Goal: Task Accomplishment & Management: Use online tool/utility

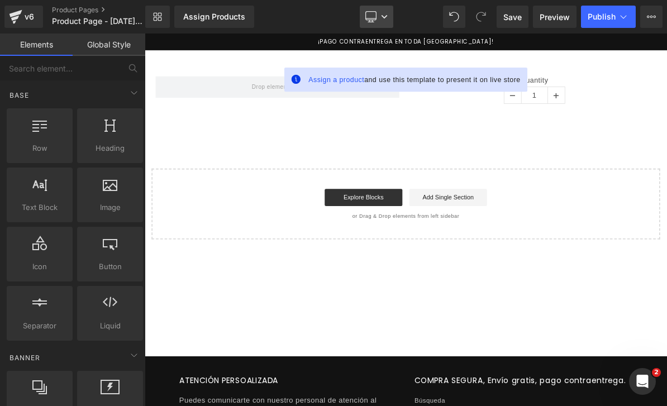
click at [380, 16] on link "Desktop" at bounding box center [377, 17] width 34 height 22
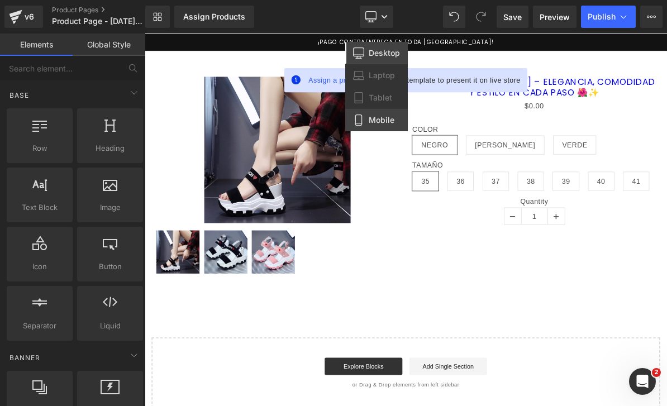
click at [389, 118] on span "Mobile" at bounding box center [382, 120] width 26 height 10
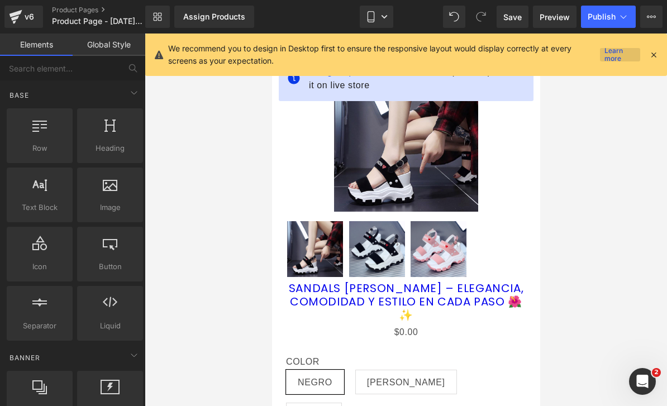
click at [638, 50] on link "Learn more" at bounding box center [620, 54] width 40 height 13
click at [649, 55] on icon at bounding box center [653, 55] width 10 height 10
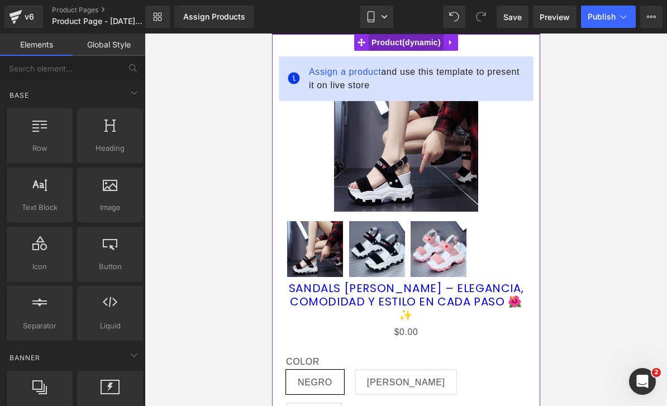
click at [388, 46] on span "Product" at bounding box center [405, 42] width 75 height 17
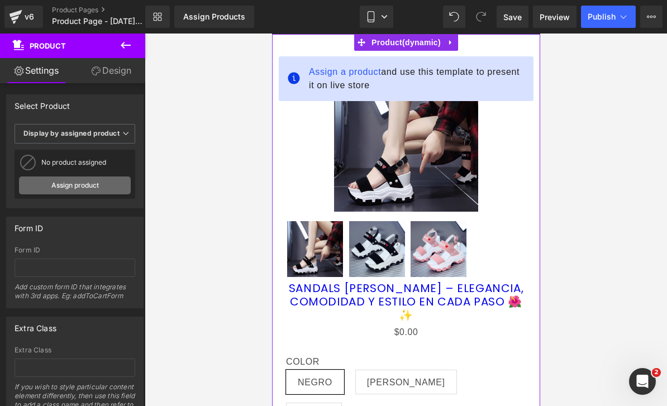
click at [109, 176] on link "Assign product" at bounding box center [75, 185] width 112 height 18
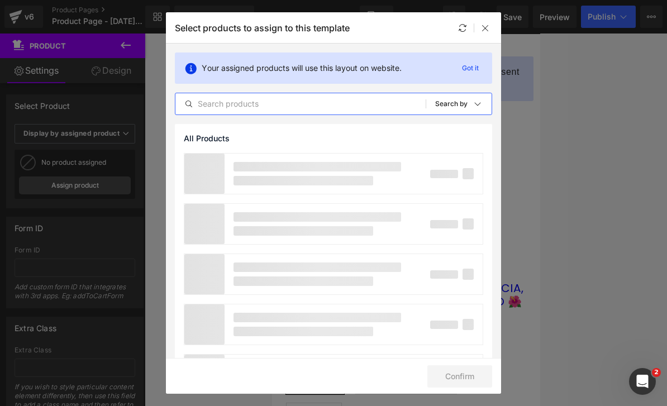
click at [265, 103] on input "text" at bounding box center [300, 103] width 250 height 13
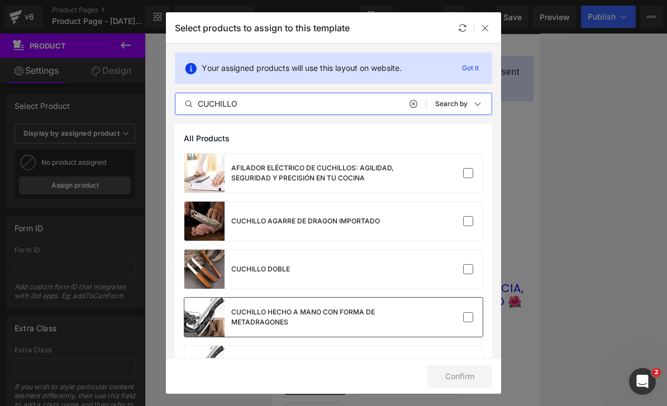
type input "CUCHILLO"
click at [257, 302] on div "CUCHILLO HECHO A MANO CON FORMA DE METADRAGONES" at bounding box center [291, 317] width 214 height 39
checkbox input "false"
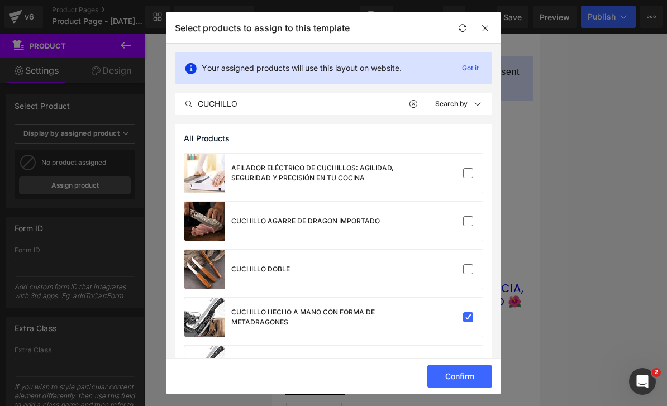
click at [471, 388] on div "Confirm" at bounding box center [333, 376] width 335 height 36
click at [459, 375] on button "Confirm" at bounding box center [459, 376] width 65 height 22
checkbox input "false"
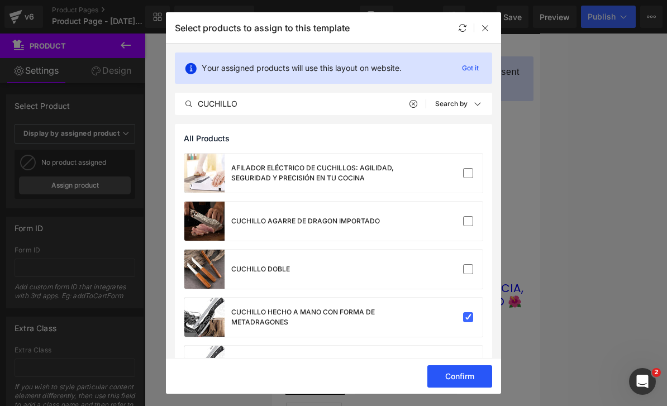
checkbox input "false"
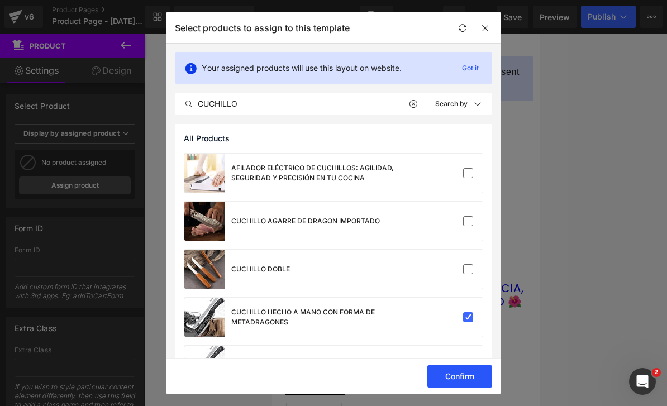
checkbox input "false"
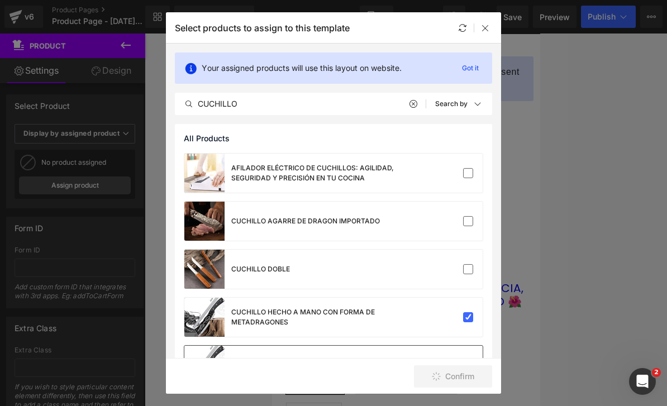
checkbox input "false"
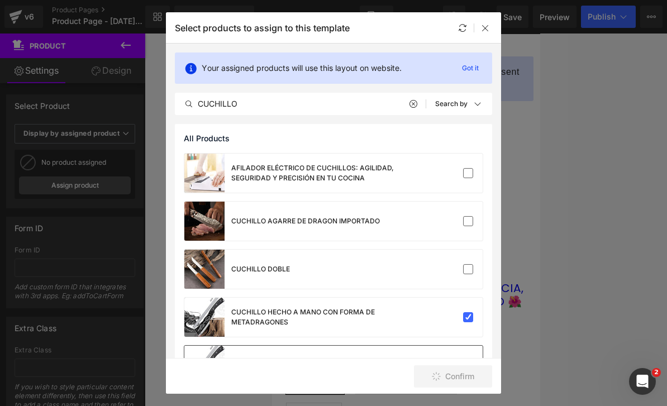
checkbox input "false"
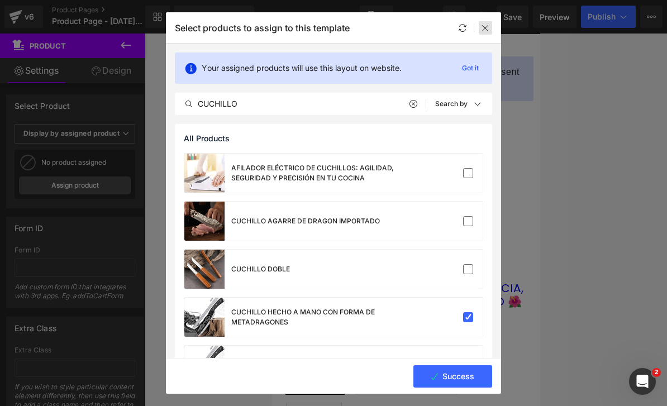
click at [485, 33] on div at bounding box center [485, 27] width 13 height 13
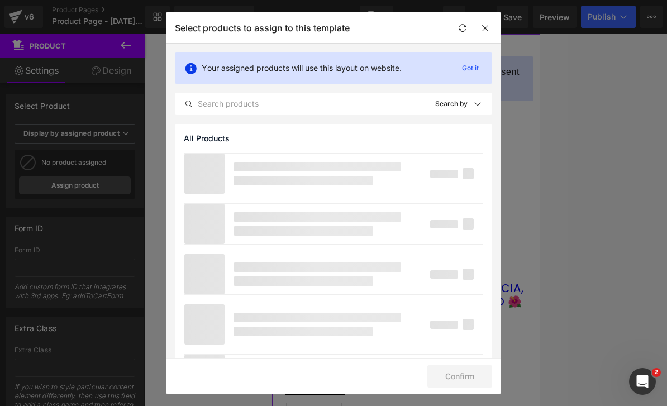
click at [444, 42] on div "Select products to assign to this template" at bounding box center [333, 27] width 335 height 31
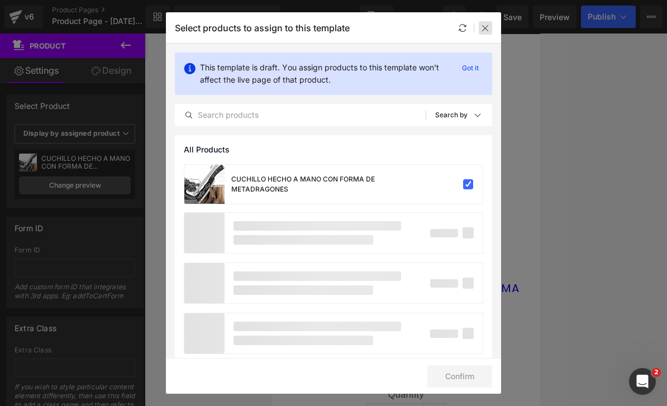
click at [481, 32] on icon at bounding box center [485, 27] width 9 height 9
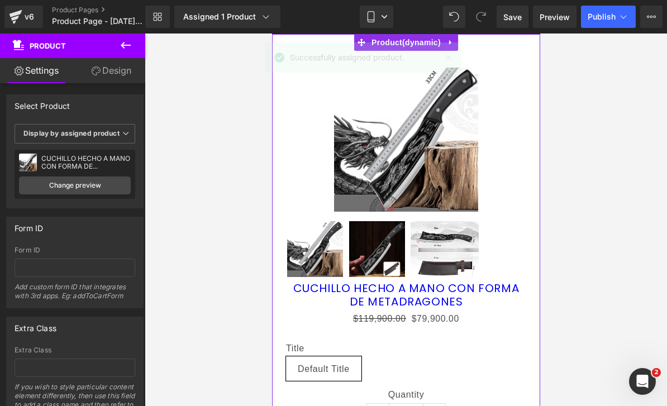
click at [452, 43] on div "Successfully assigned product." at bounding box center [363, 57] width 197 height 30
click at [453, 49] on link at bounding box center [450, 42] width 15 height 17
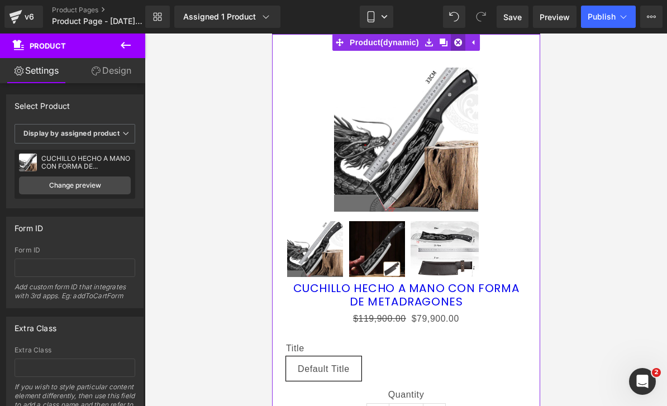
click at [456, 43] on icon at bounding box center [457, 43] width 8 height 8
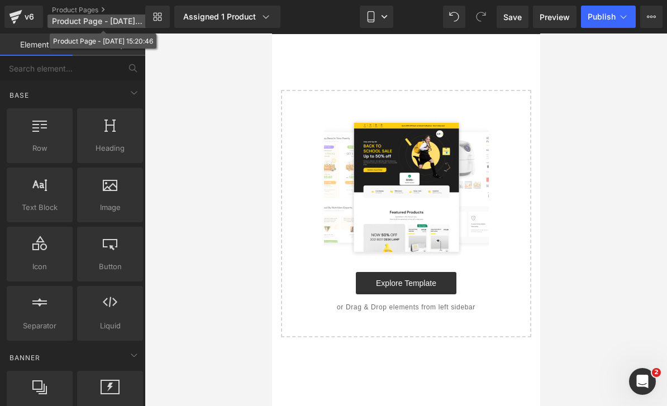
click at [83, 20] on span "Product Page - [DATE] 15:20:46" at bounding box center [97, 21] width 90 height 9
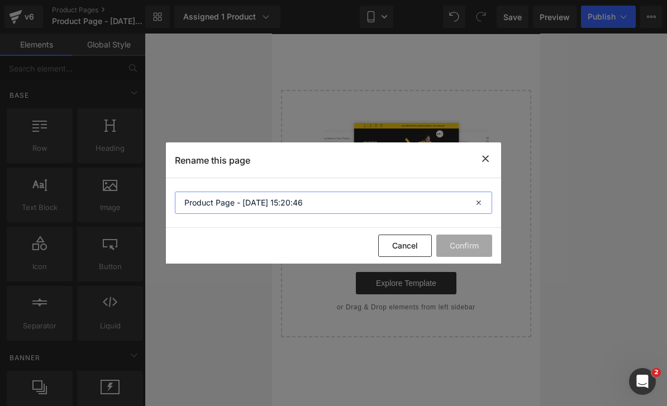
click at [244, 202] on input "Product Page - [DATE] 15:20:46" at bounding box center [333, 203] width 317 height 22
click at [244, 203] on input "Product Page - [DATE] 15:20:46" at bounding box center [333, 203] width 317 height 22
type input "CUCHILLO"
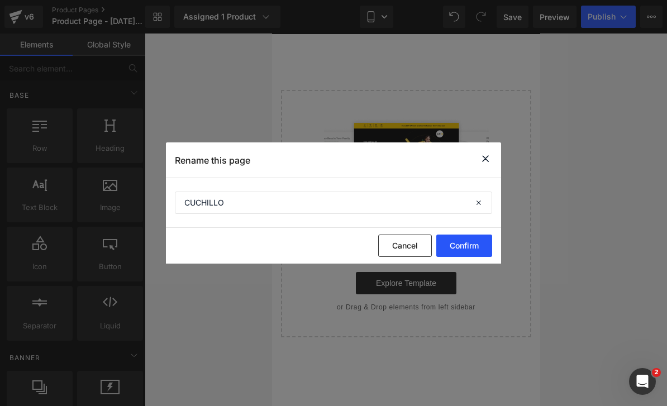
click at [475, 251] on button "Confirm" at bounding box center [464, 246] width 56 height 22
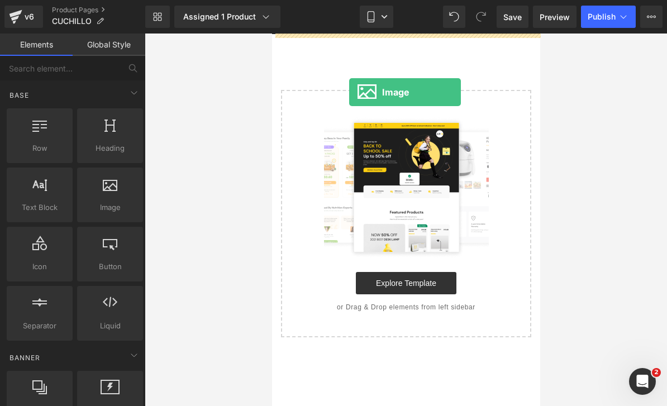
drag, startPoint x: 388, startPoint y: 224, endPoint x: 348, endPoint y: 92, distance: 137.5
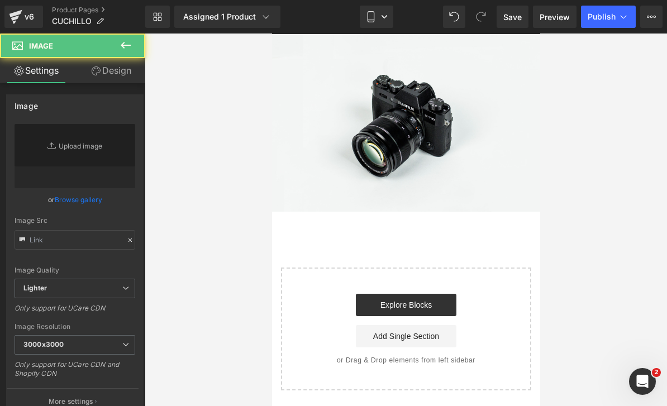
type input "//[DOMAIN_NAME][URL]"
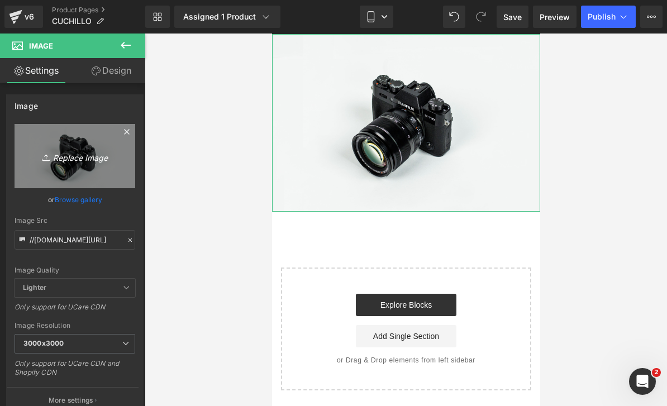
click at [63, 149] on icon "Replace Image" at bounding box center [74, 156] width 89 height 14
type input "C:\fakepath\¡POCAS UNIDADES DISPONIBLES! ¡POCAS UNIDADES DISPONIBLES!.zip - 1.j…"
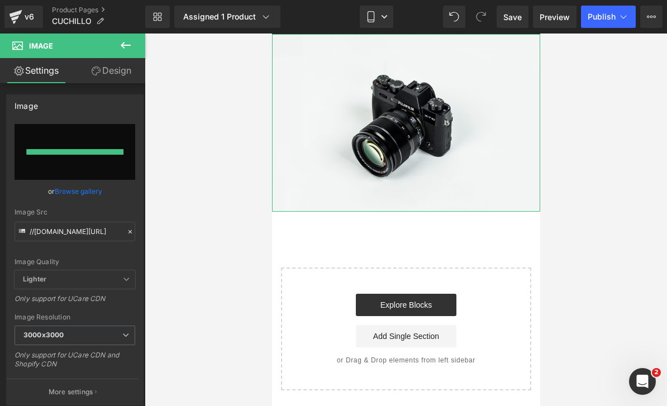
type input "[URL][DOMAIN_NAME]"
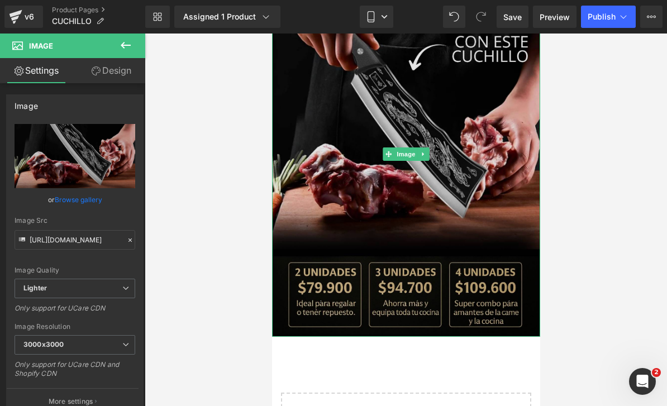
scroll to position [88, 0]
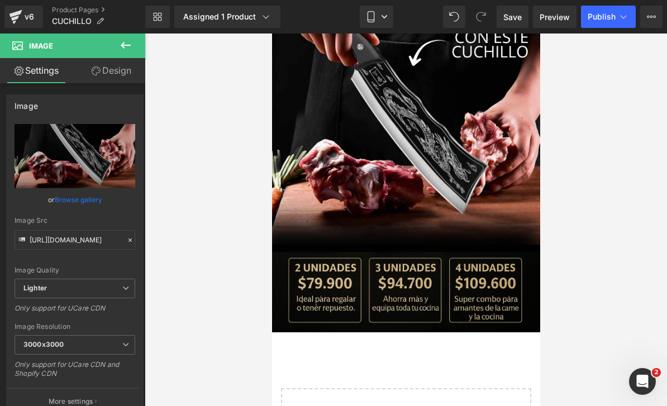
click at [123, 40] on icon at bounding box center [125, 45] width 13 height 13
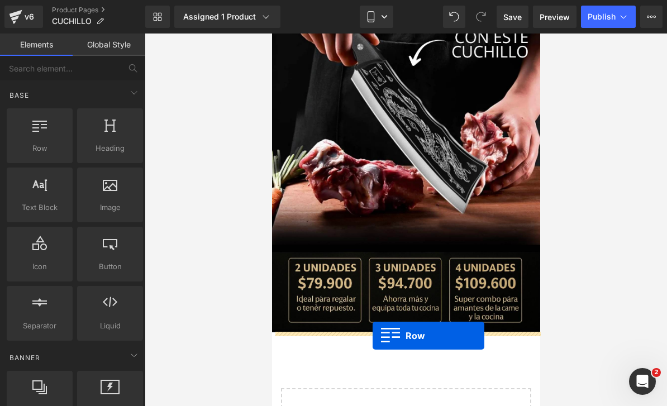
drag, startPoint x: 320, startPoint y: 181, endPoint x: 372, endPoint y: 335, distance: 162.1
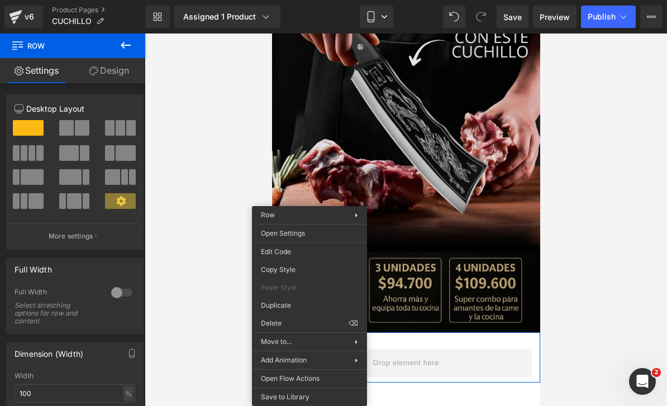
drag, startPoint x: 670, startPoint y: 381, endPoint x: 399, endPoint y: 347, distance: 273.5
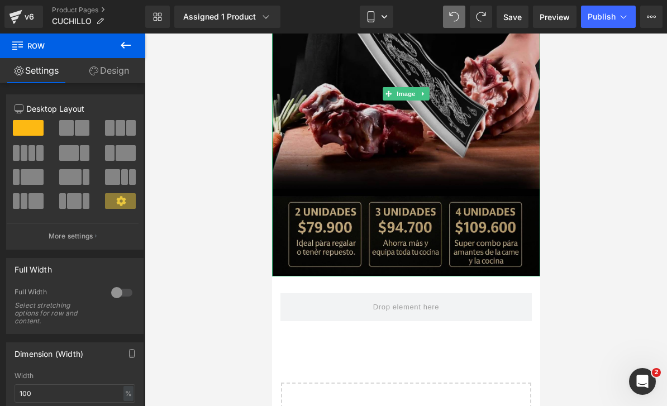
scroll to position [289, 0]
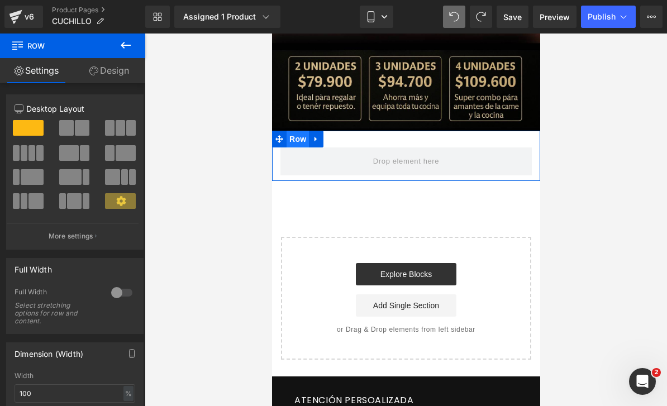
click at [304, 142] on span "Row" at bounding box center [297, 139] width 22 height 17
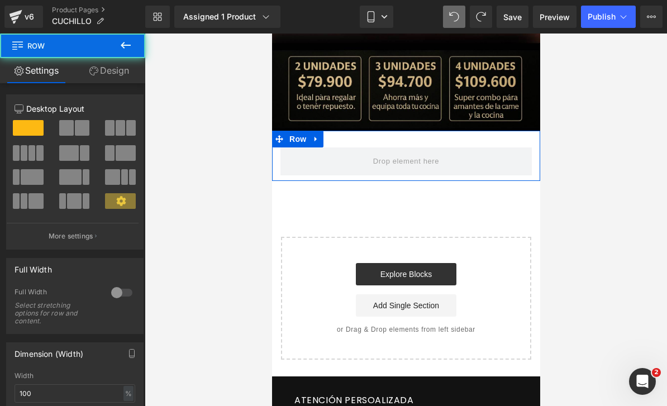
click at [115, 65] on link "Design" at bounding box center [109, 70] width 73 height 25
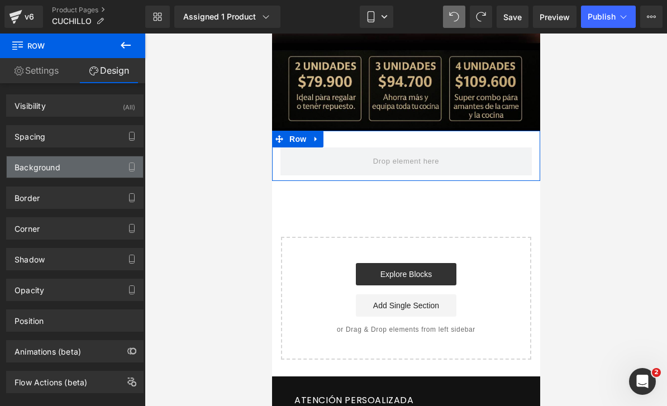
click at [74, 174] on div "Background" at bounding box center [75, 166] width 136 height 21
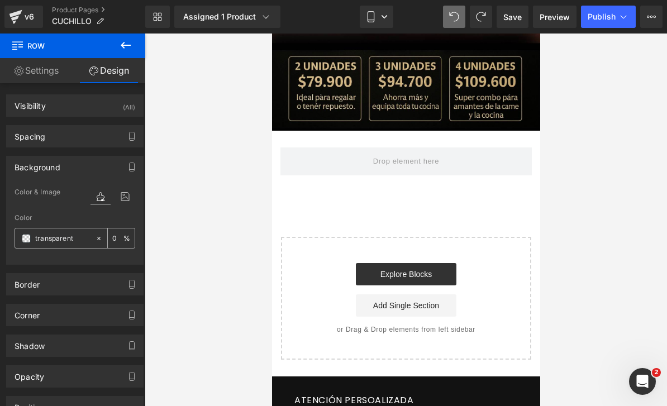
click at [39, 240] on input "transparent" at bounding box center [62, 238] width 55 height 12
type input "FFF"
type input "100"
type input "FF"
type input "0"
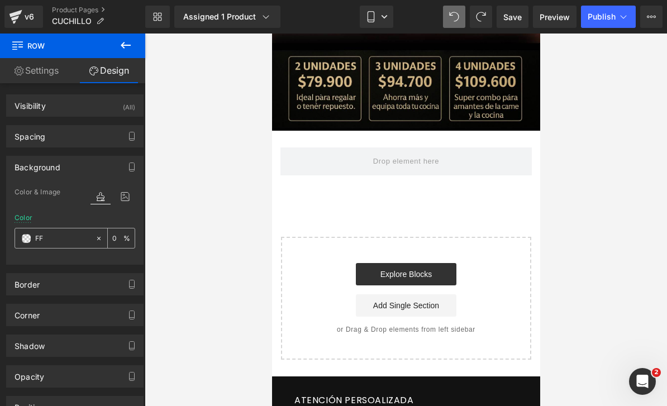
type input "F"
type input "000"
type input "100"
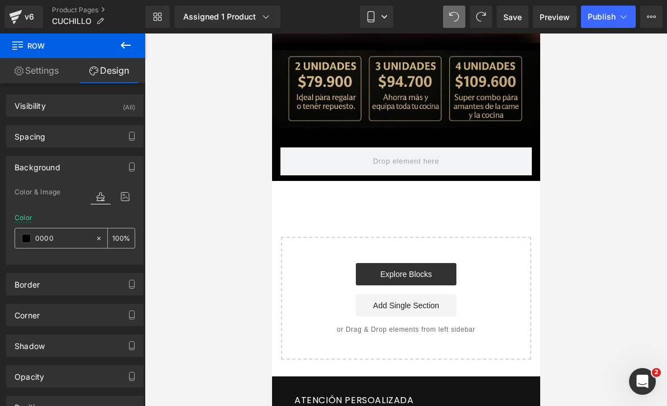
type input "00000"
type input "0"
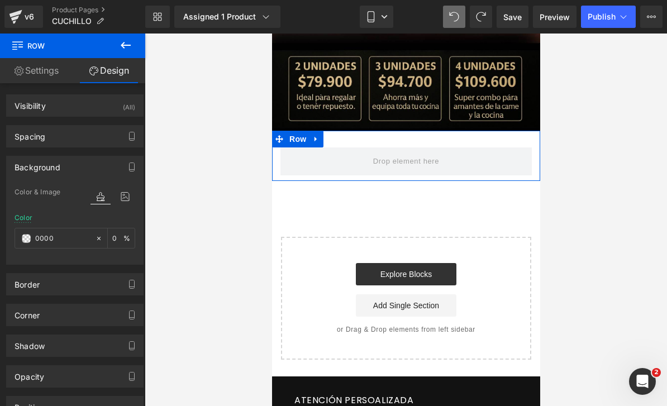
type input "000"
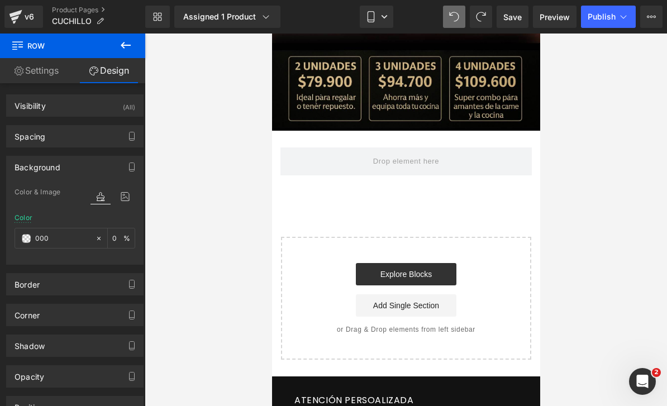
type input "100"
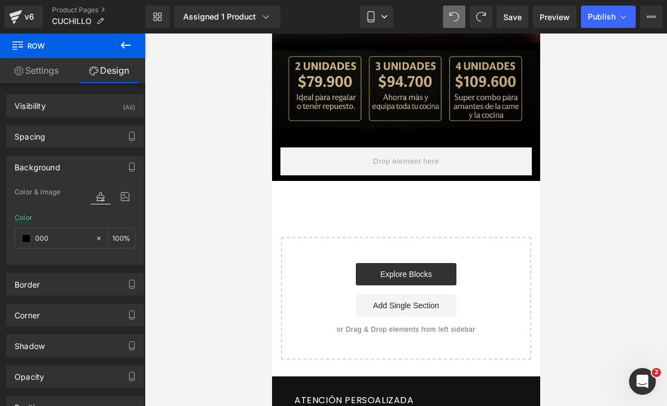
type input "000"
click at [124, 44] on icon at bounding box center [125, 45] width 13 height 13
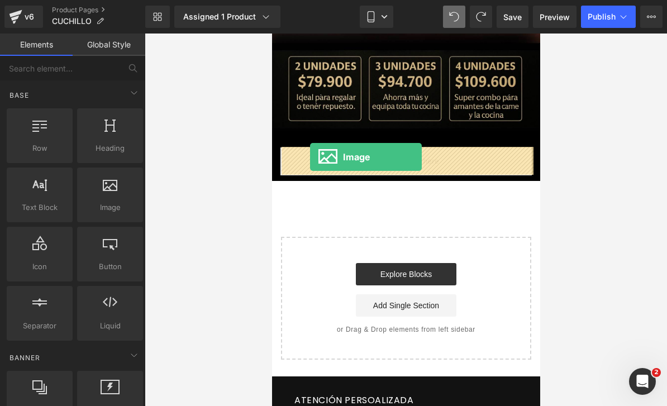
drag, startPoint x: 374, startPoint y: 235, endPoint x: 309, endPoint y: 157, distance: 100.7
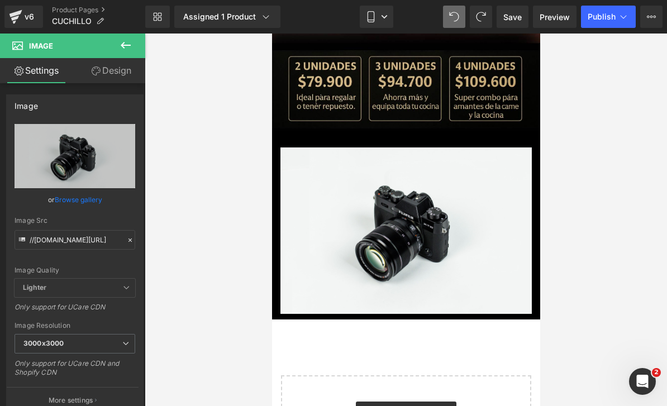
click at [130, 44] on icon at bounding box center [125, 45] width 13 height 13
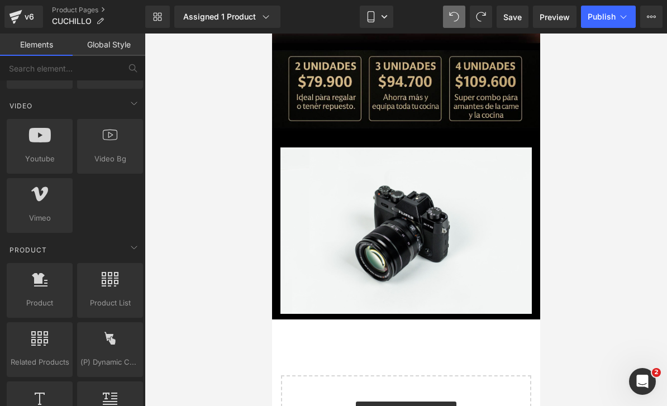
scroll to position [795, 0]
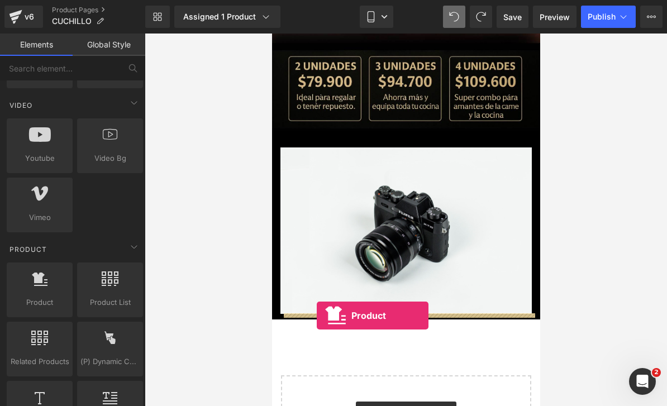
drag, startPoint x: 321, startPoint y: 341, endPoint x: 316, endPoint y: 316, distance: 25.6
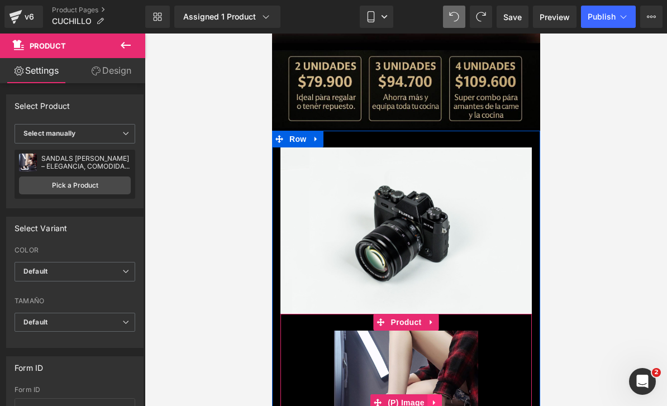
click at [432, 399] on icon at bounding box center [434, 403] width 8 height 8
click at [443, 403] on icon at bounding box center [441, 403] width 8 height 8
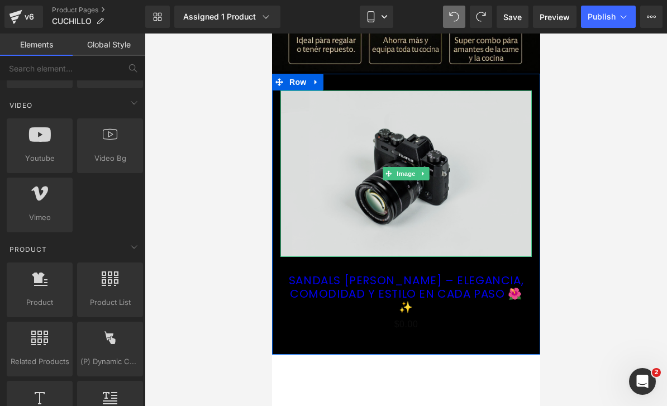
scroll to position [356, 0]
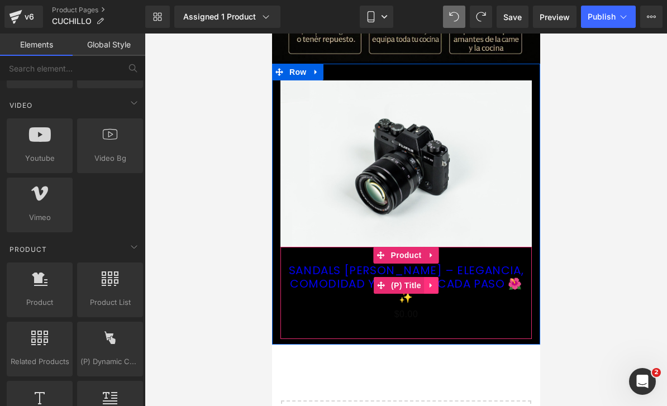
click at [432, 286] on icon at bounding box center [431, 285] width 8 height 8
click at [445, 288] on link at bounding box center [452, 285] width 15 height 17
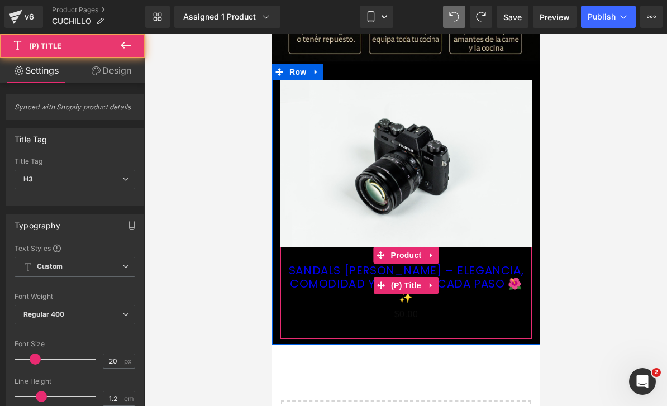
click at [438, 288] on link "SANDALS [PERSON_NAME] – ELEGANCIA, COMODIDAD Y ESTILO EN CADA PASO 🌺✨" at bounding box center [405, 284] width 240 height 40
click at [433, 287] on icon at bounding box center [431, 285] width 8 height 8
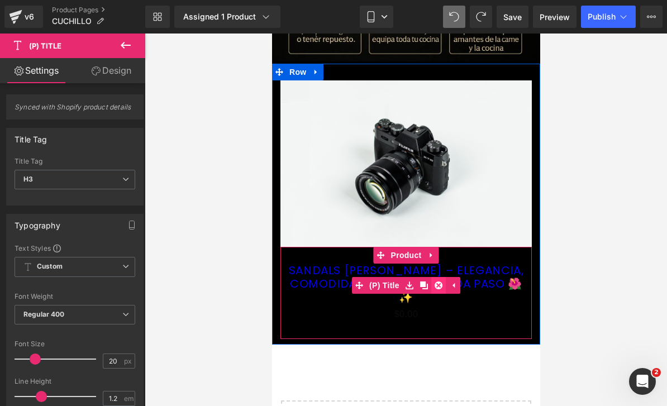
click at [440, 288] on icon at bounding box center [438, 285] width 8 height 8
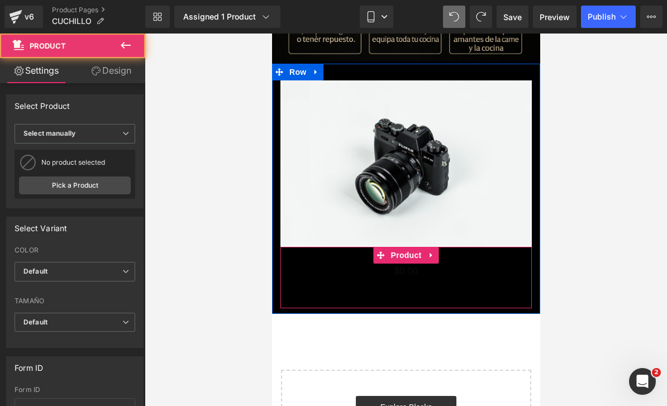
click at [420, 281] on div "$0 $0.00 (P) Price Add To Cart (P) Cart Button" at bounding box center [405, 278] width 240 height 28
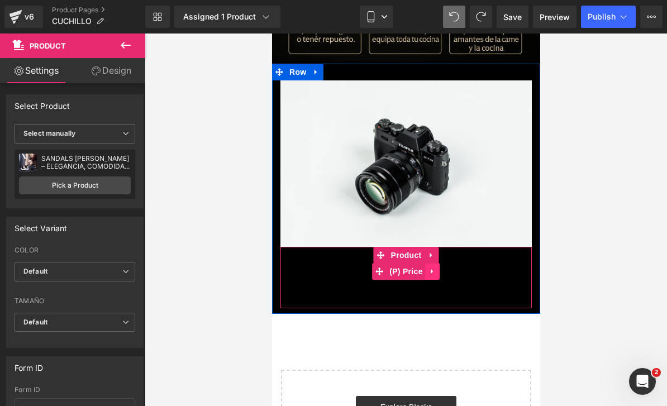
click at [431, 271] on icon at bounding box center [432, 271] width 2 height 5
click at [438, 272] on icon at bounding box center [440, 271] width 8 height 8
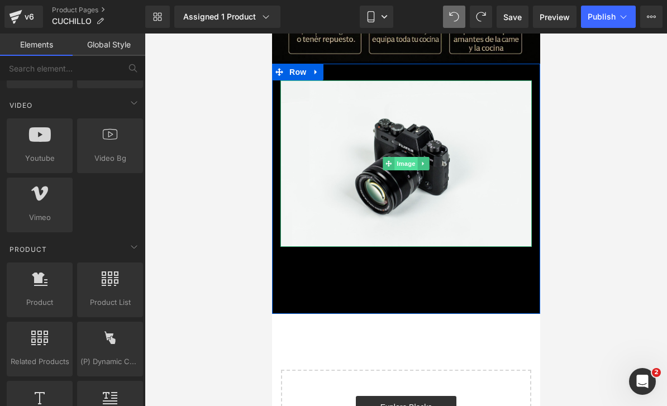
click at [396, 168] on span "Image" at bounding box center [405, 163] width 23 height 13
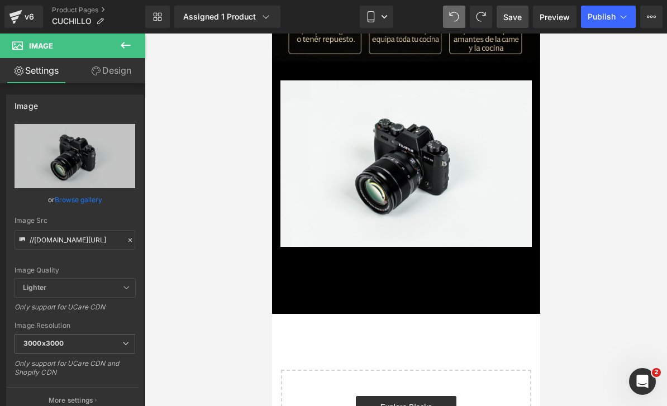
click at [517, 21] on span "Save" at bounding box center [512, 17] width 18 height 12
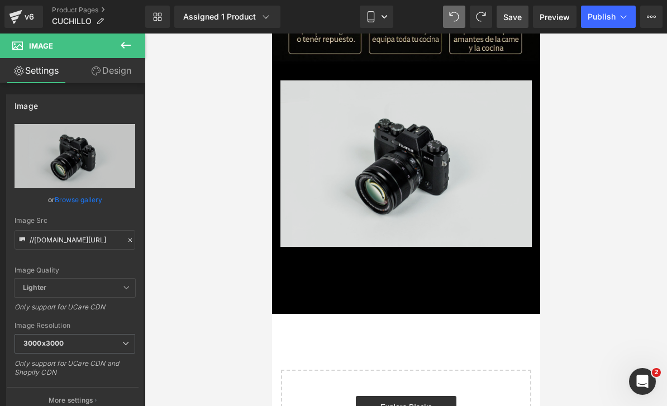
click at [439, 163] on img at bounding box center [405, 163] width 251 height 166
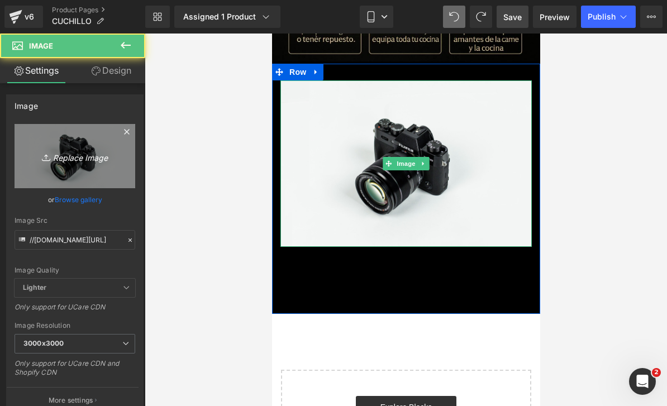
click at [46, 157] on icon at bounding box center [47, 157] width 11 height 11
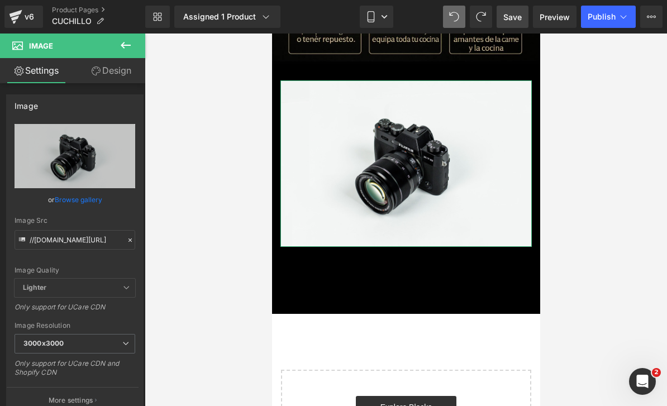
click at [126, 237] on icon at bounding box center [130, 240] width 8 height 8
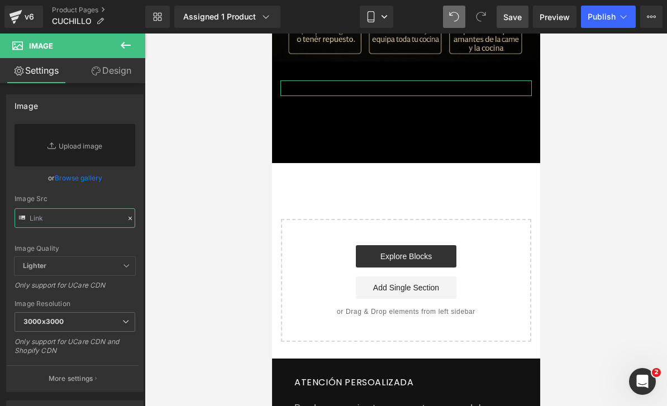
click at [56, 224] on input "text" at bounding box center [75, 218] width 121 height 20
paste input "[URL][DOMAIN_NAME]"
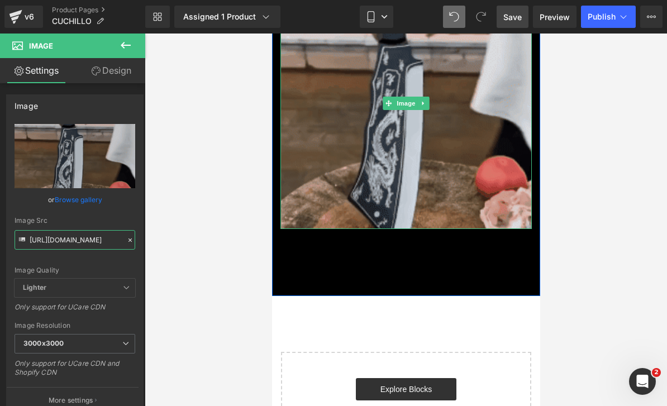
scroll to position [463, 0]
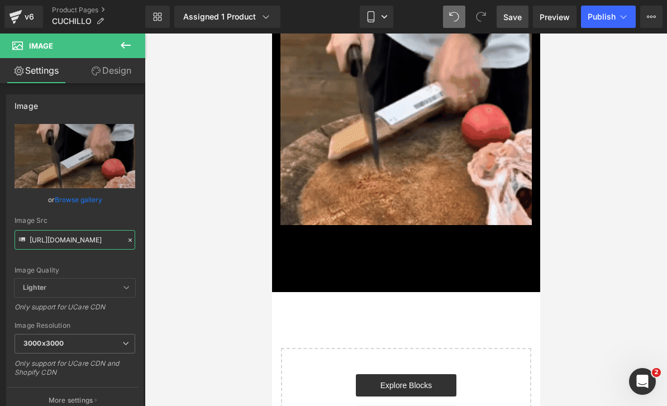
type input "[URL][DOMAIN_NAME]"
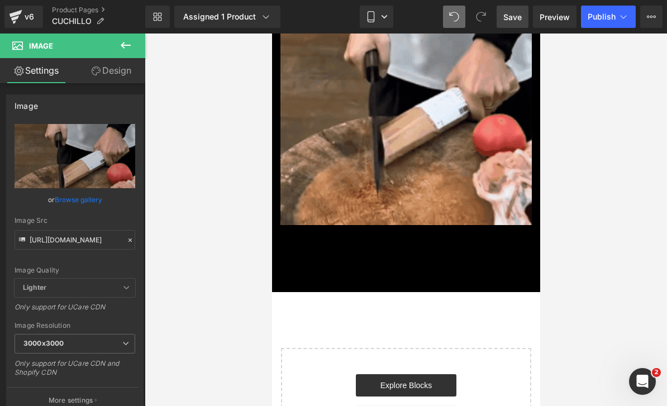
click at [124, 40] on icon at bounding box center [125, 45] width 13 height 13
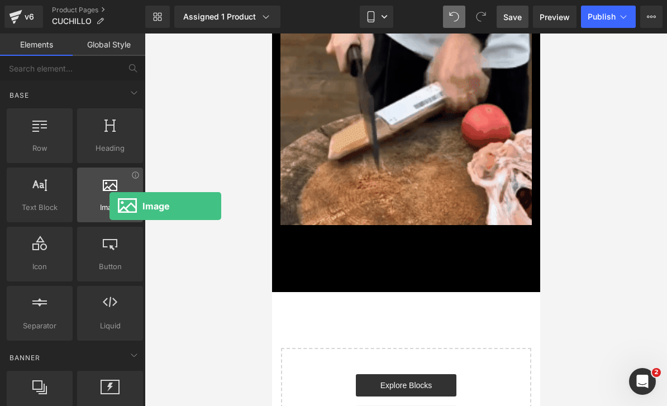
scroll to position [0, 0]
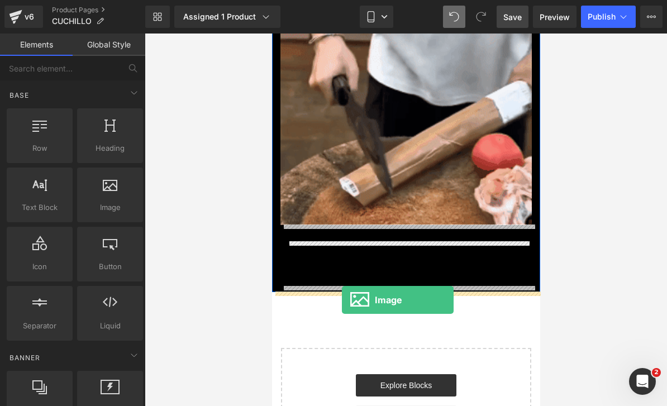
drag, startPoint x: 381, startPoint y: 240, endPoint x: 342, endPoint y: 300, distance: 71.9
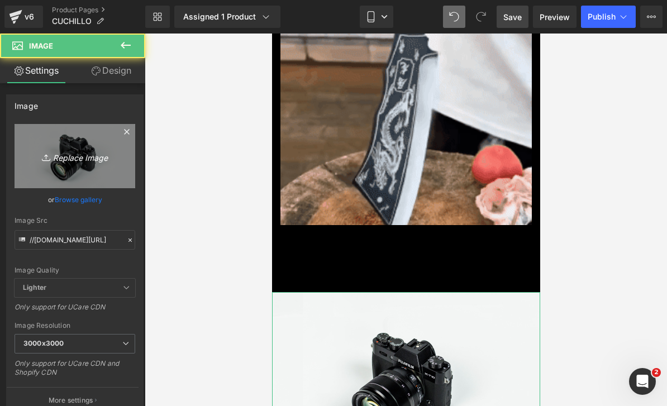
click at [99, 175] on link "Replace Image" at bounding box center [75, 156] width 121 height 64
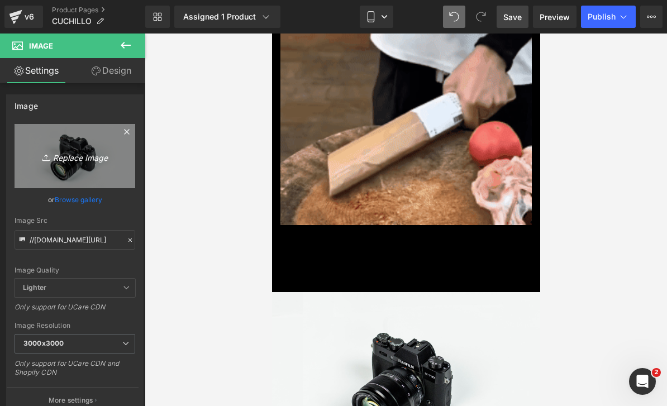
type input "C:\fakepath\¡POCAS UNIDADES DISPONIBLES! ¡POCAS UNIDADES DISPONIBLES!.zip - 2.j…"
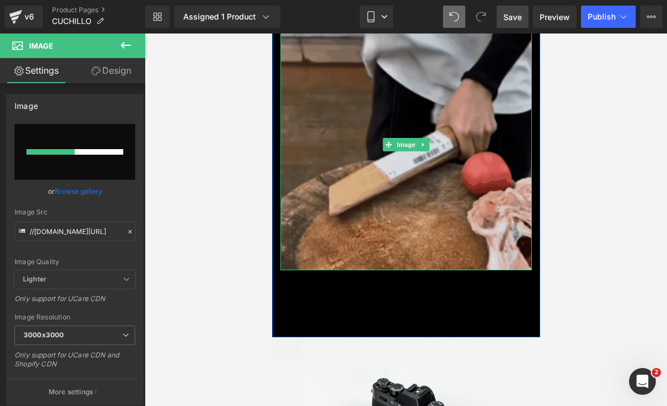
scroll to position [407, 0]
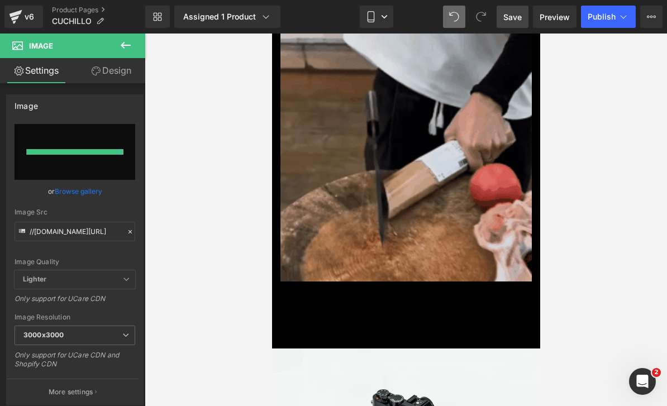
type input "[URL][DOMAIN_NAME]"
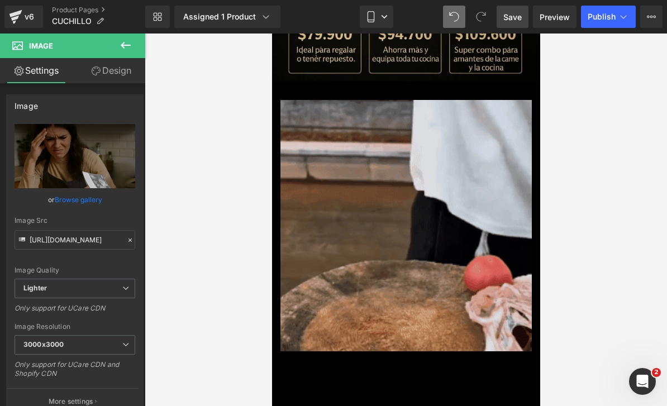
scroll to position [337, 0]
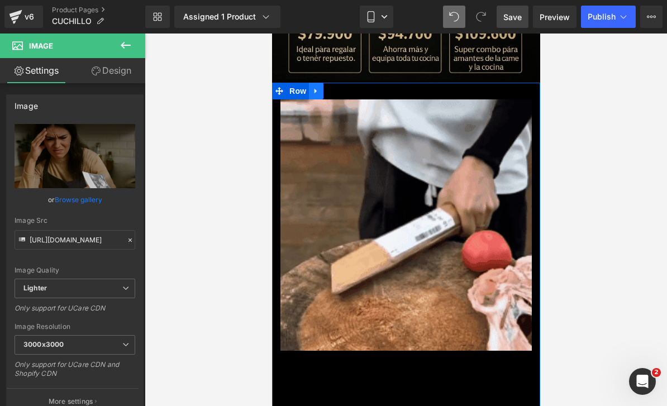
click at [318, 92] on icon at bounding box center [316, 91] width 8 height 8
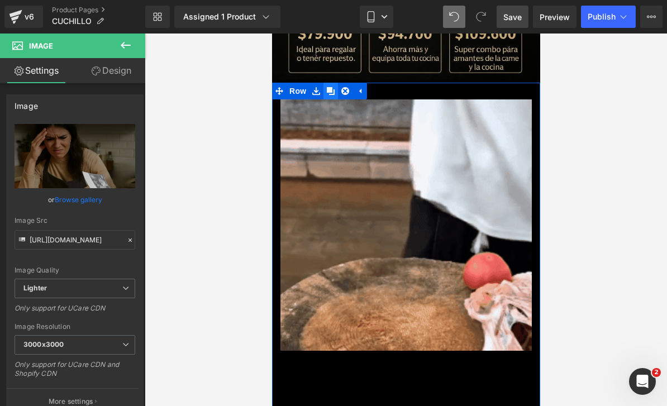
click at [328, 91] on icon at bounding box center [330, 91] width 8 height 8
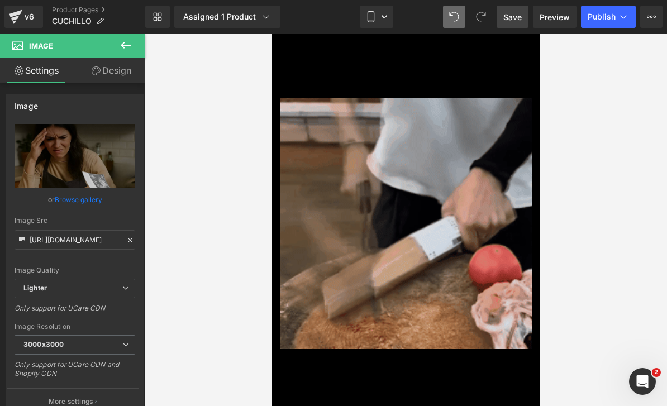
scroll to position [676, 0]
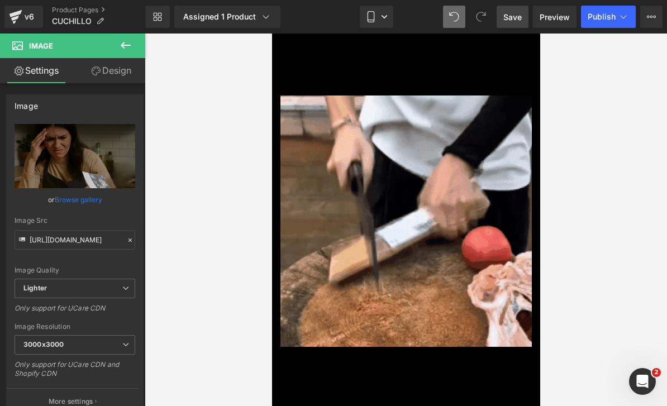
click at [280, 90] on div "Image Add To Cart (P) Cart Button Product Row" at bounding box center [405, 246] width 268 height 335
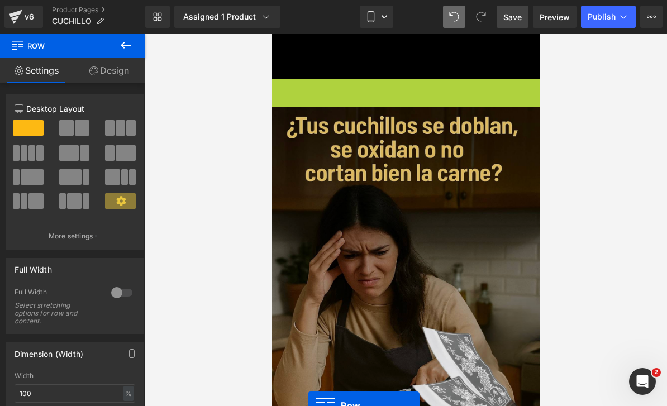
drag, startPoint x: 279, startPoint y: 88, endPoint x: 307, endPoint y: 405, distance: 318.5
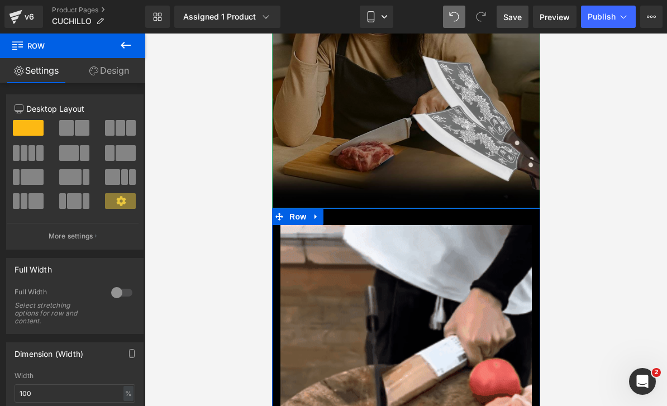
scroll to position [920, 0]
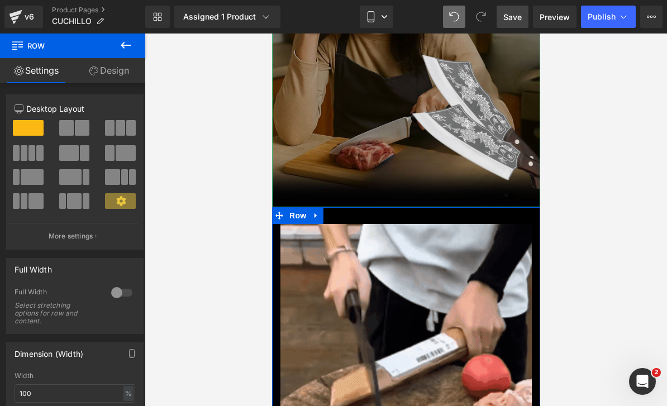
click at [357, 286] on img at bounding box center [405, 349] width 251 height 251
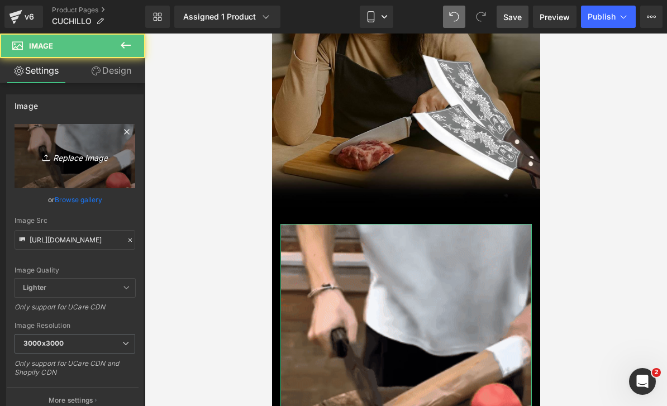
click at [42, 150] on icon "Replace Image" at bounding box center [74, 156] width 89 height 14
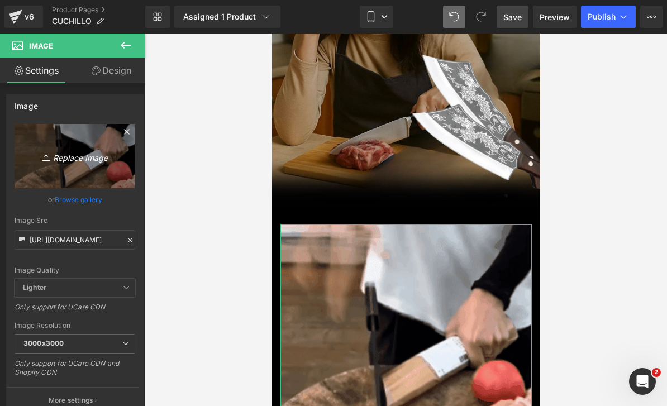
click at [71, 137] on link "Replace Image" at bounding box center [75, 156] width 121 height 64
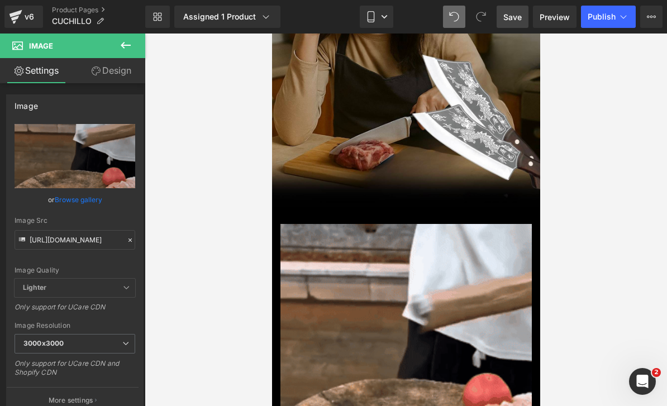
type input "C:\fakepath\CUCHILLO CARRUSEL.zip - 3.png"
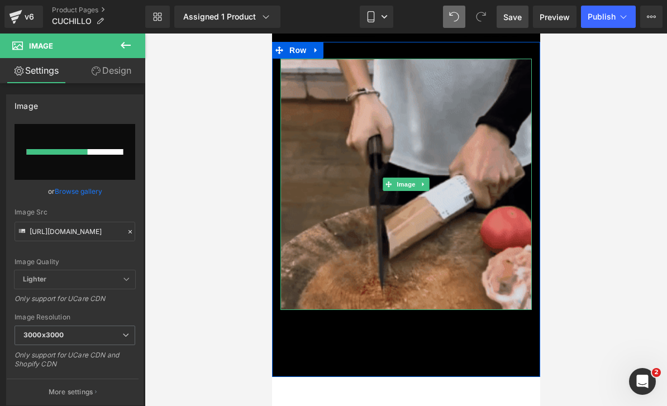
scroll to position [1088, 0]
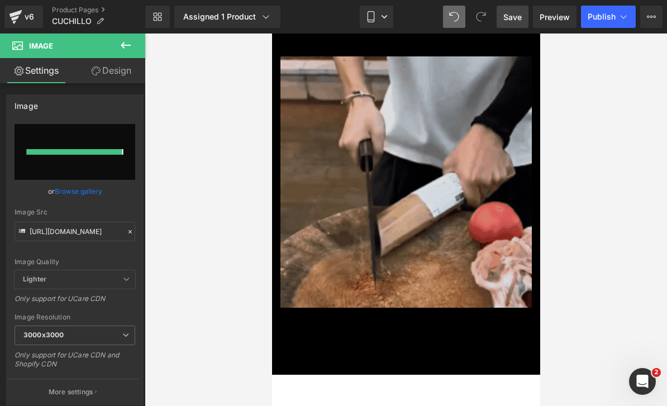
type input "[URL][DOMAIN_NAME]"
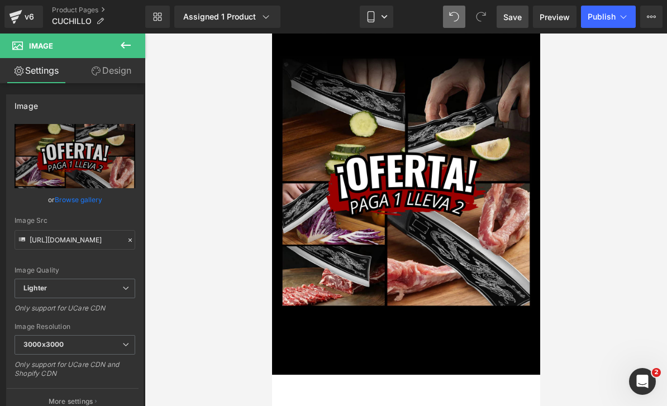
click at [512, 23] on link "Save" at bounding box center [512, 17] width 32 height 22
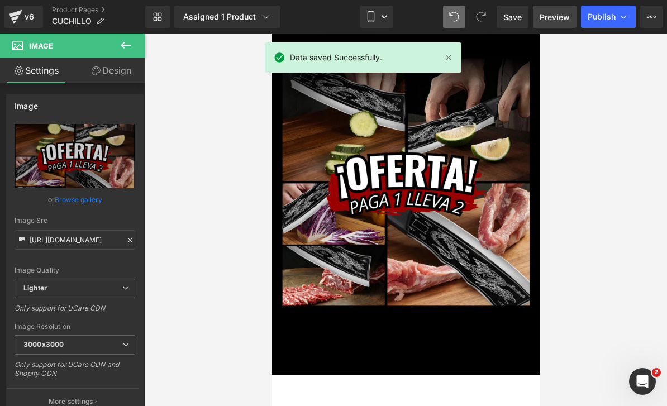
click at [557, 22] on span "Preview" at bounding box center [554, 17] width 30 height 12
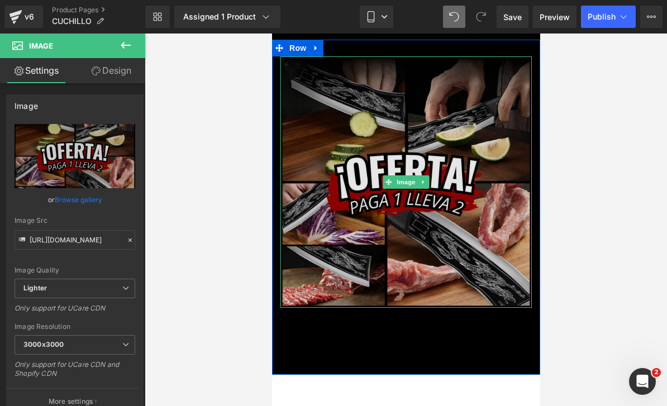
scroll to position [1191, 0]
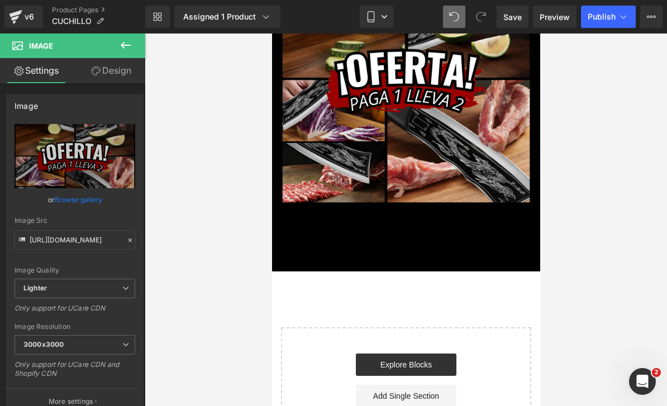
click at [126, 39] on icon at bounding box center [125, 45] width 13 height 13
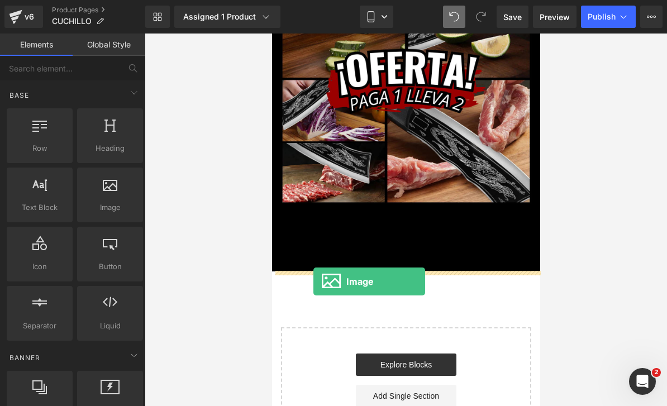
drag, startPoint x: 383, startPoint y: 223, endPoint x: 313, endPoint y: 281, distance: 90.8
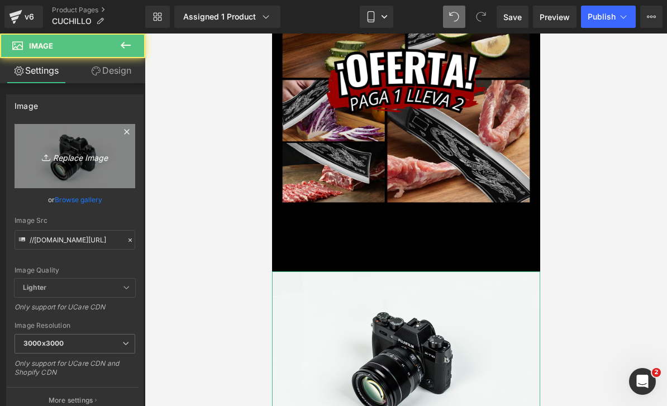
click at [68, 142] on link "Replace Image" at bounding box center [75, 156] width 121 height 64
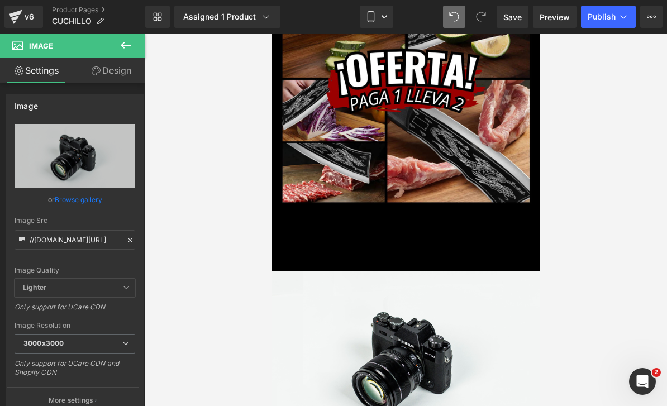
type input "C:\fakepath\¡POCAS UNIDADES DISPONIBLES! ¡POCAS UNIDADES DISPONIBLES!.zip - 3.j…"
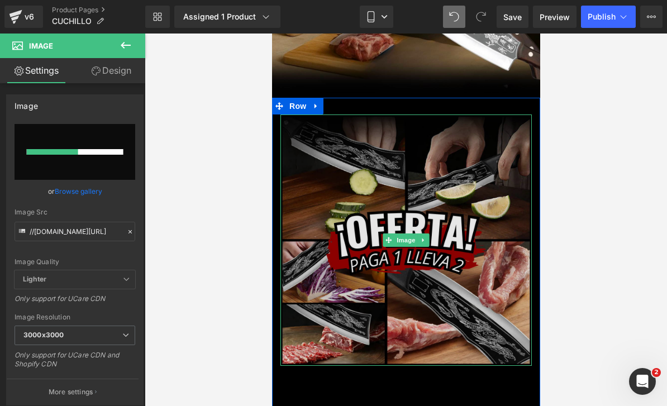
scroll to position [1029, 0]
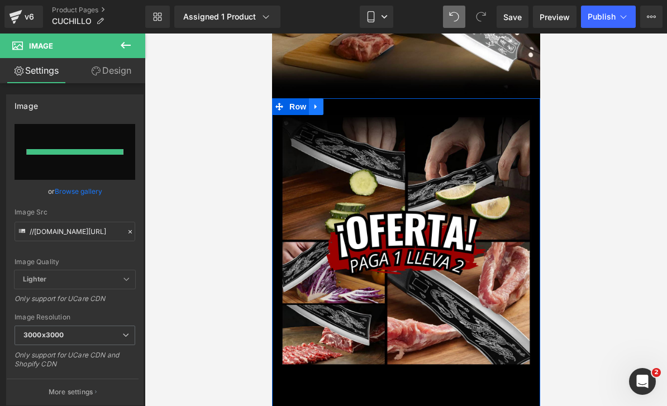
type input "[URL][DOMAIN_NAME]"
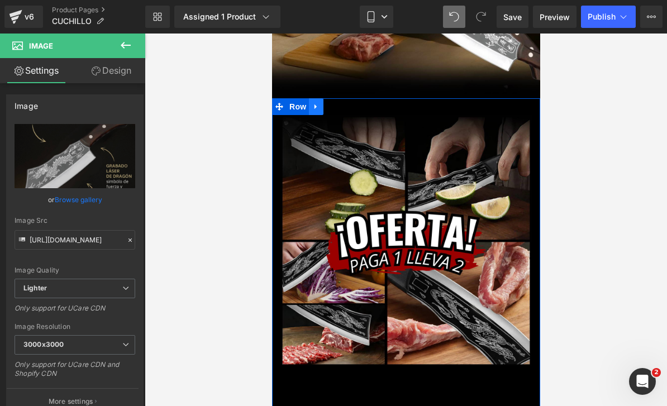
click at [318, 111] on link at bounding box center [315, 106] width 15 height 17
click at [329, 108] on icon at bounding box center [330, 106] width 8 height 8
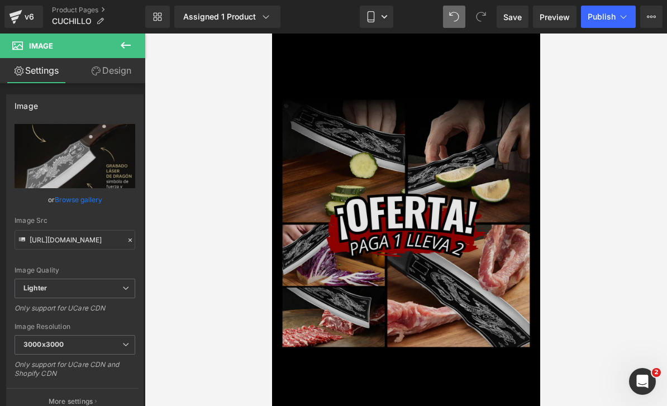
scroll to position [1384, 0]
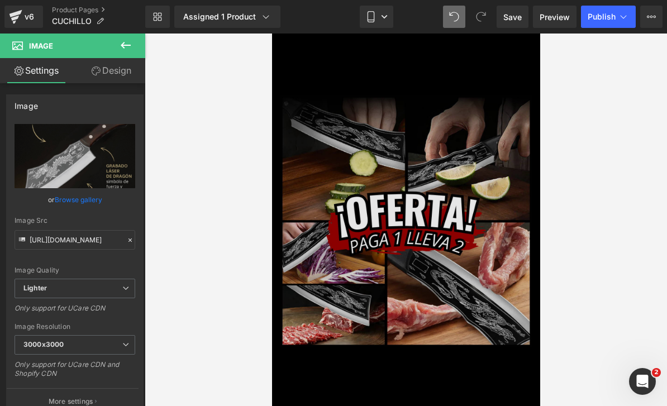
click at [284, 154] on img at bounding box center [405, 220] width 251 height 251
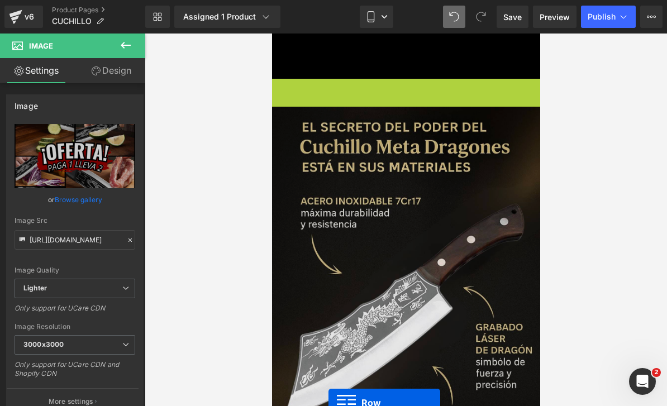
drag, startPoint x: 277, startPoint y: 87, endPoint x: 328, endPoint y: 403, distance: 320.1
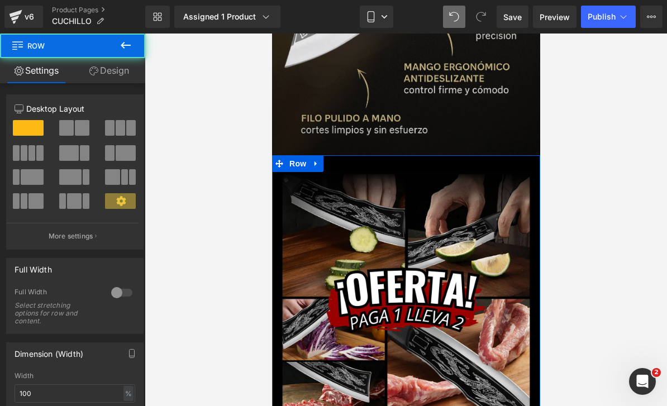
scroll to position [1723, 0]
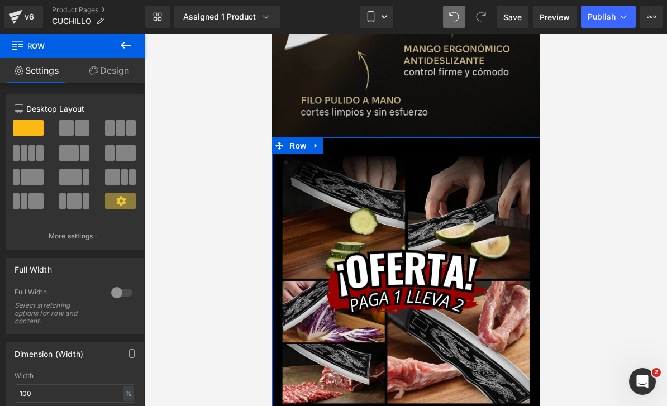
click at [367, 303] on img at bounding box center [405, 279] width 251 height 251
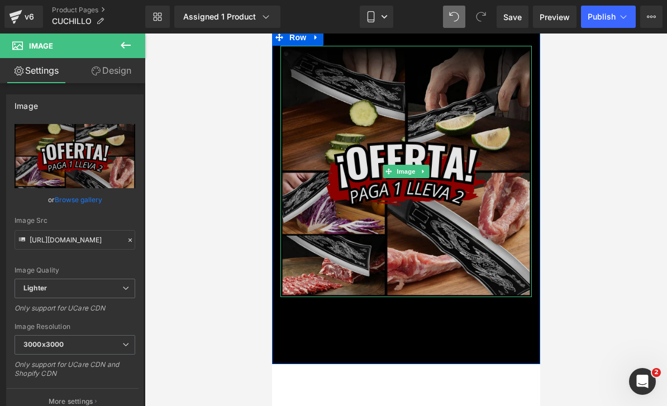
scroll to position [1845, 0]
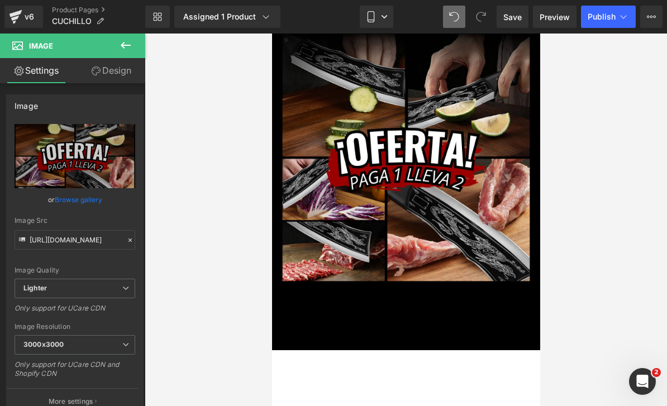
click at [128, 45] on icon at bounding box center [126, 45] width 10 height 7
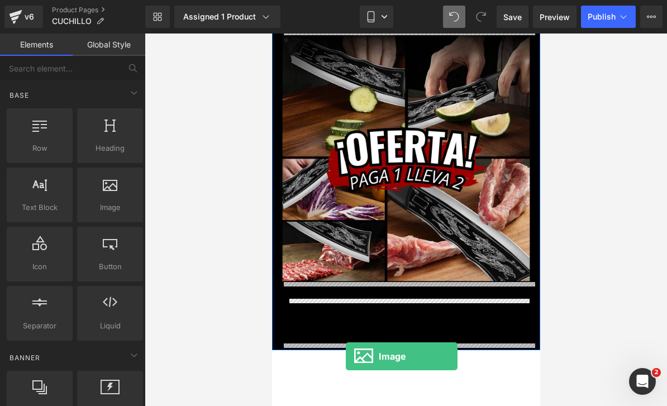
drag, startPoint x: 111, startPoint y: 202, endPoint x: 346, endPoint y: 356, distance: 280.6
click at [346, 0] on div "Image You are previewing how the will restyle your page. You can not edit Eleme…" at bounding box center [333, 0] width 667 height 0
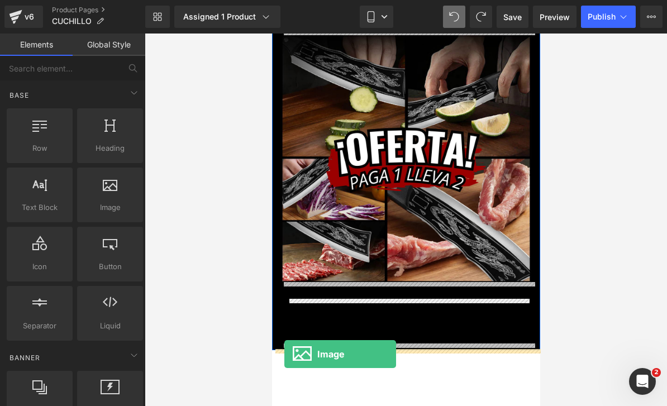
drag, startPoint x: 391, startPoint y: 230, endPoint x: 284, endPoint y: 354, distance: 163.9
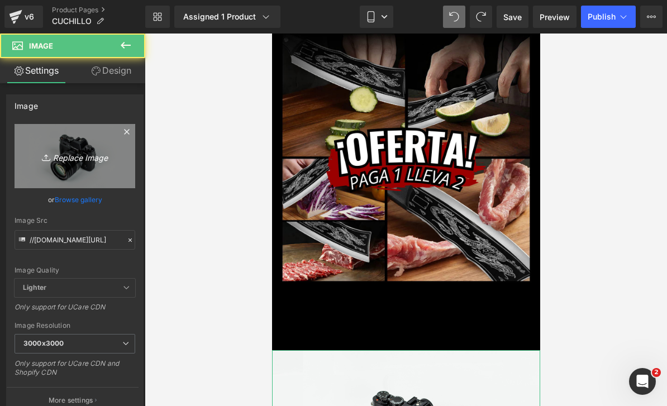
click at [69, 171] on link "Replace Image" at bounding box center [75, 156] width 121 height 64
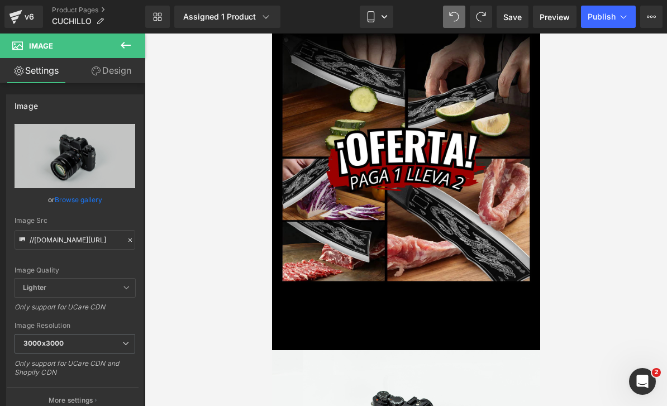
type input "C:\fakepath\¡POCAS UNIDADES DISPONIBLES! ¡POCAS UNIDADES DISPONIBLES!.zip - 5.j…"
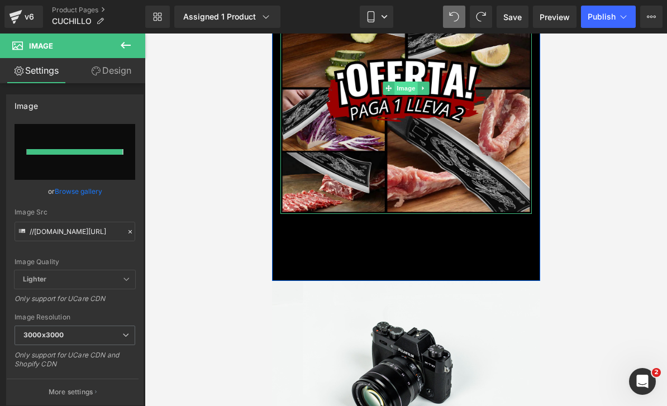
type input "[URL][DOMAIN_NAME]"
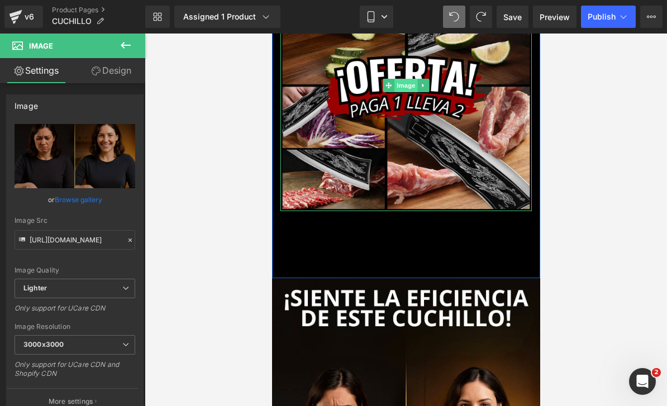
scroll to position [1918, 0]
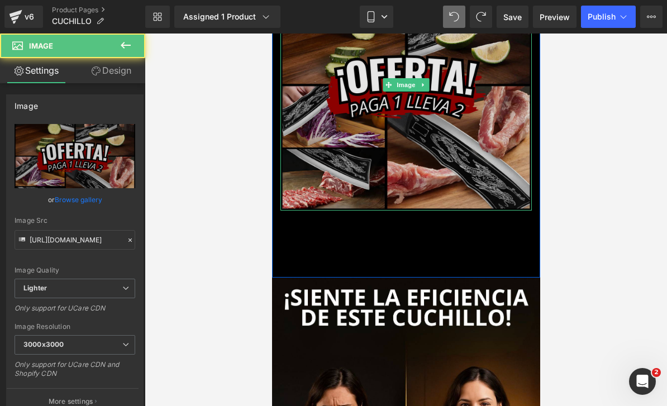
click at [398, 134] on img at bounding box center [405, 84] width 251 height 251
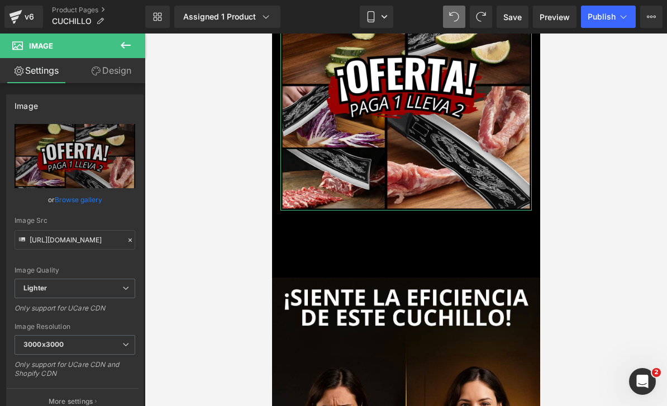
click at [133, 240] on icon at bounding box center [130, 240] width 8 height 8
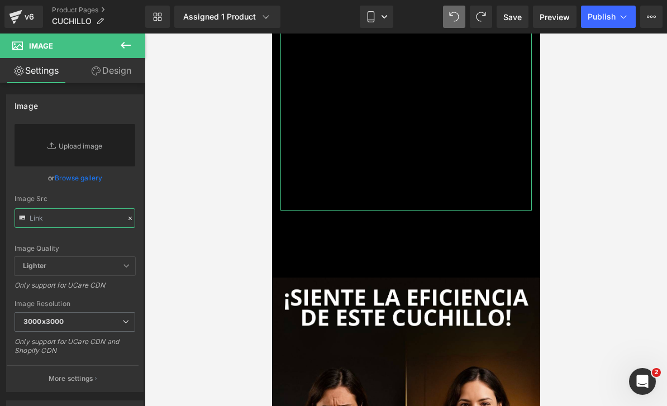
click at [93, 222] on input "text" at bounding box center [75, 218] width 121 height 20
paste input "[URL][DOMAIN_NAME]"
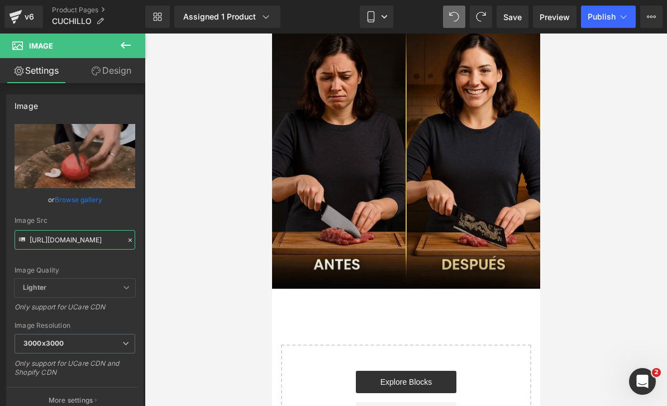
scroll to position [2276, 0]
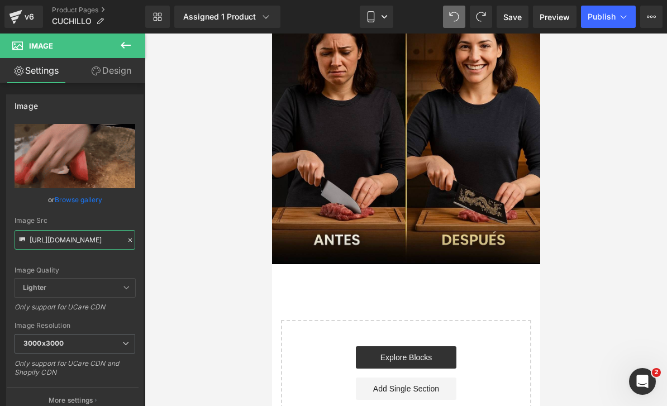
type input "[URL][DOMAIN_NAME]"
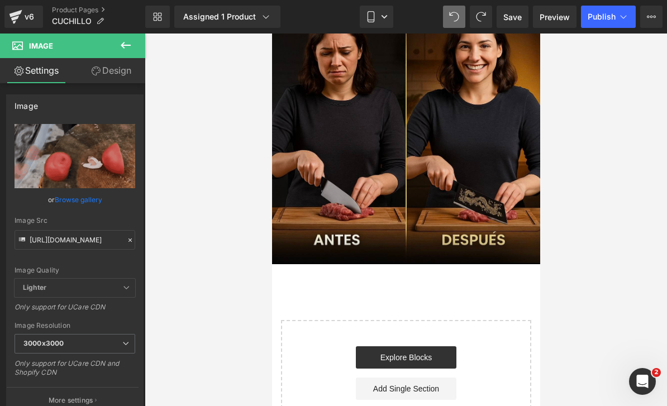
click at [122, 49] on icon at bounding box center [125, 45] width 13 height 13
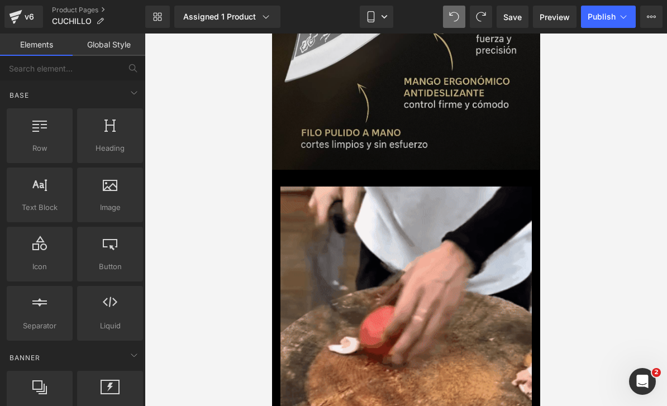
scroll to position [1683, 0]
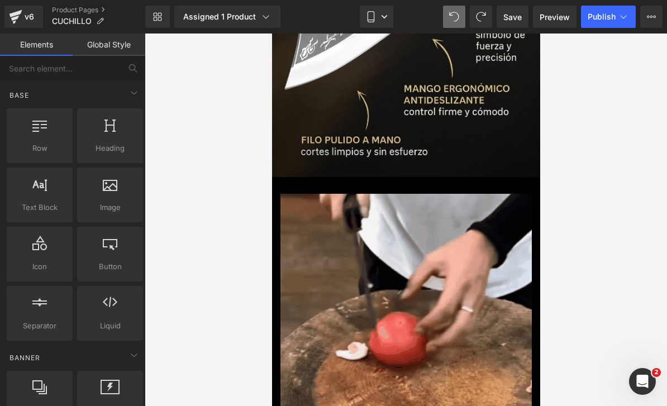
click at [310, 185] on div "Image Add To Cart (P) Cart Button Product Row" at bounding box center [405, 344] width 268 height 335
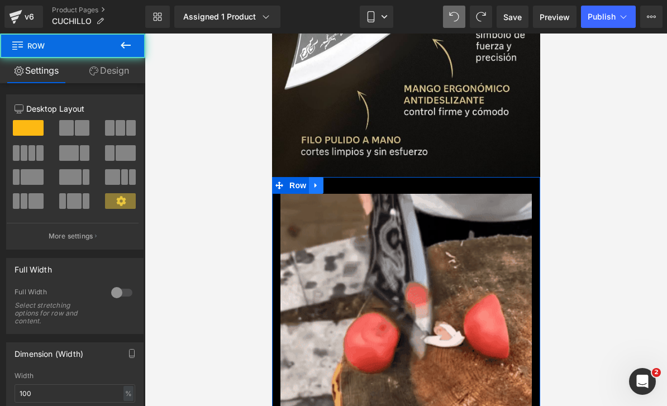
click at [314, 184] on icon at bounding box center [316, 185] width 8 height 8
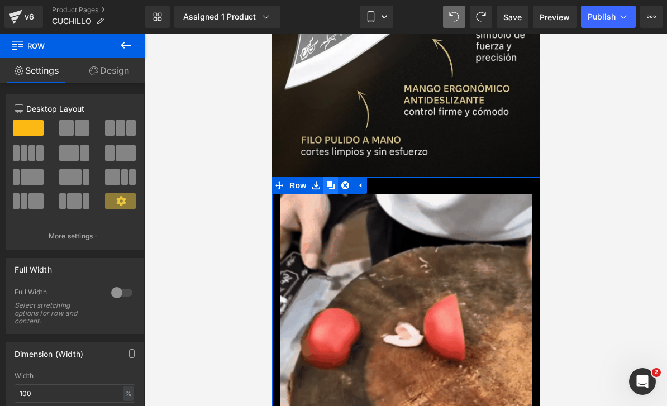
click at [329, 184] on icon at bounding box center [330, 185] width 8 height 8
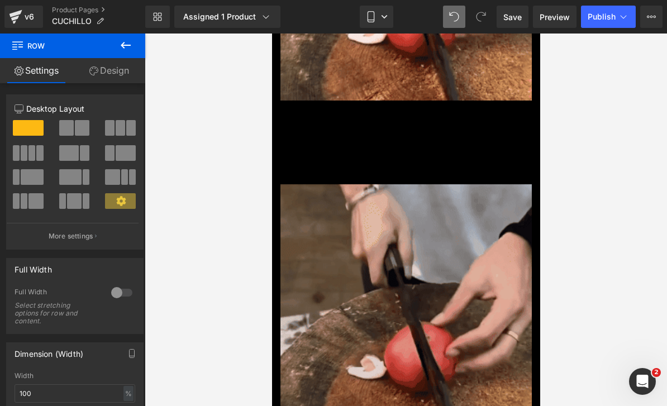
scroll to position [2116, 0]
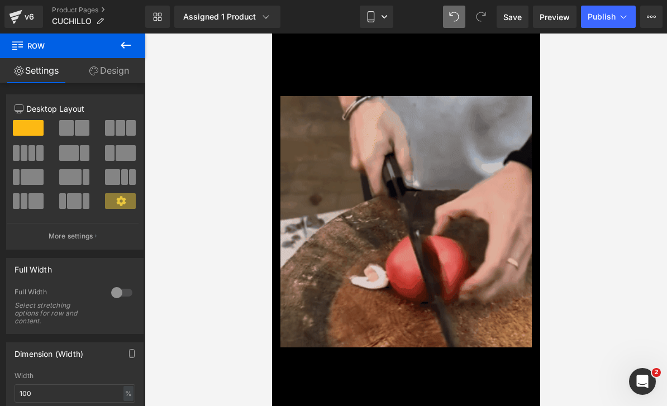
click at [289, 103] on img at bounding box center [405, 221] width 251 height 251
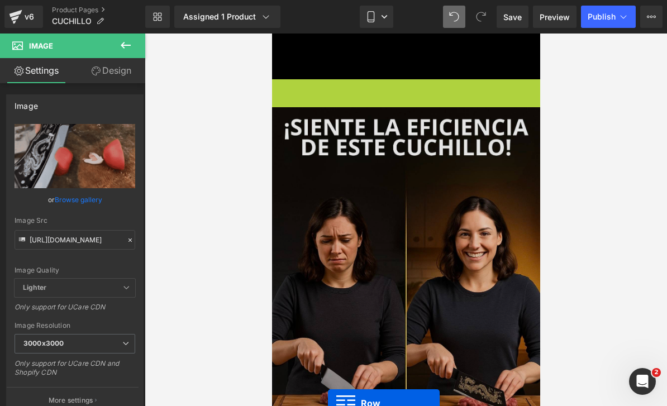
drag, startPoint x: 281, startPoint y: 87, endPoint x: 327, endPoint y: 403, distance: 319.4
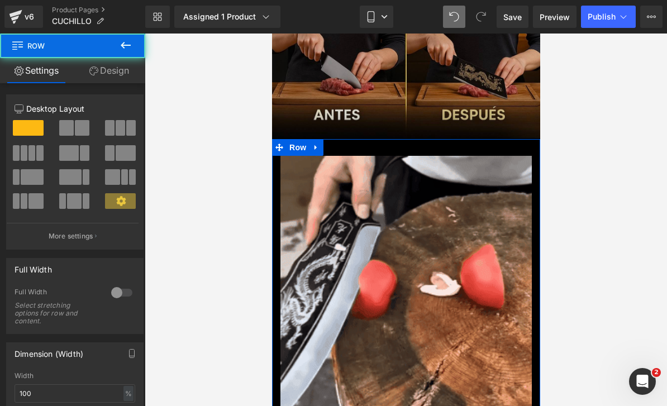
scroll to position [2401, 0]
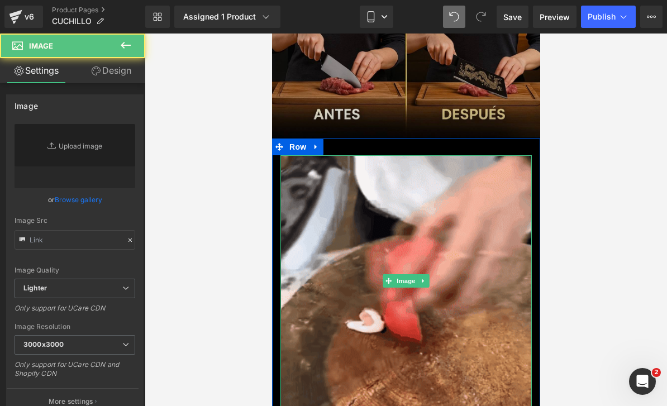
type input "[URL][DOMAIN_NAME]"
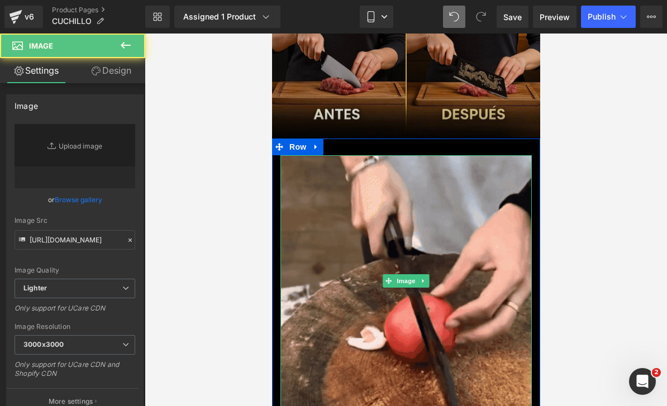
click at [348, 274] on img at bounding box center [405, 280] width 251 height 251
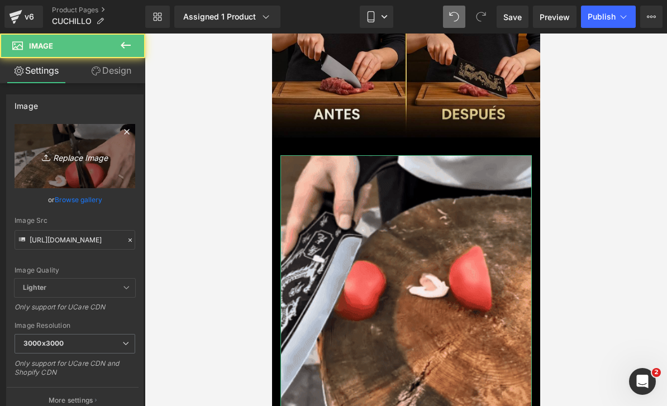
click at [73, 149] on icon "Replace Image" at bounding box center [74, 156] width 89 height 14
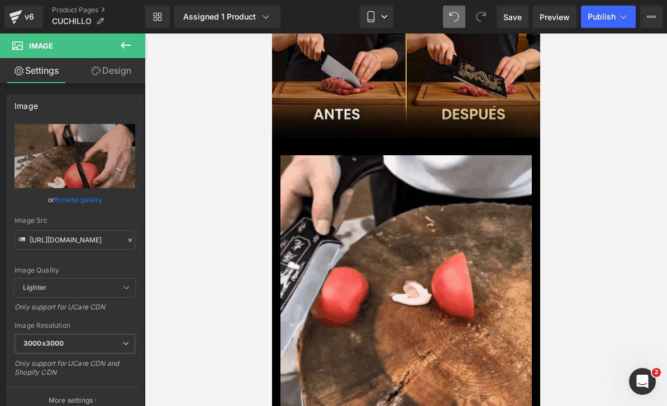
type input "C:\fakepath\CUCHILLO CARRUSEL.zip - 2.png"
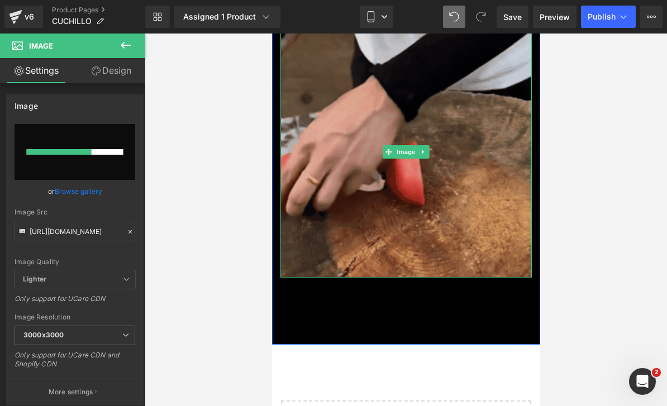
scroll to position [2531, 0]
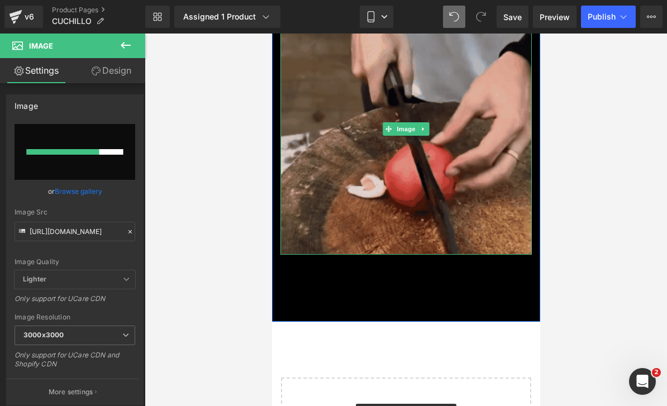
click at [388, 192] on img at bounding box center [405, 128] width 251 height 251
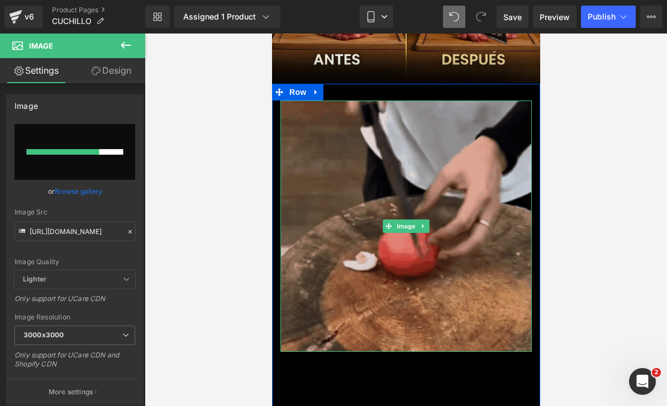
scroll to position [2456, 0]
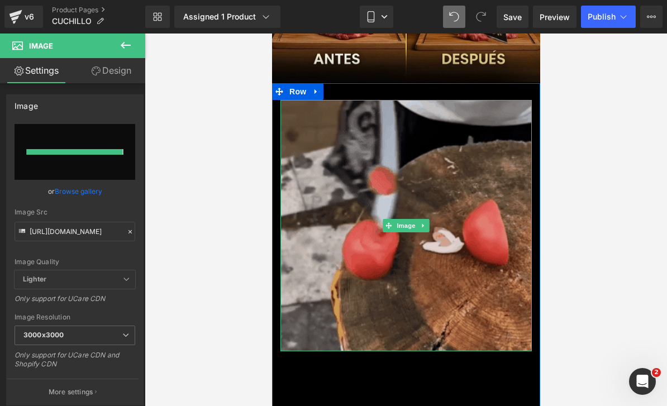
type input "[URL][DOMAIN_NAME]"
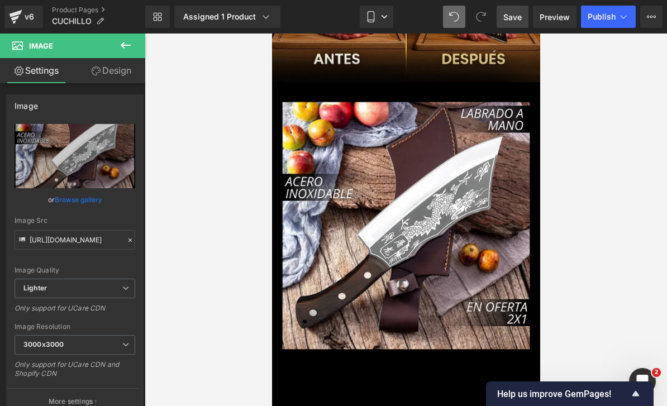
click at [512, 20] on span "Save" at bounding box center [512, 17] width 18 height 12
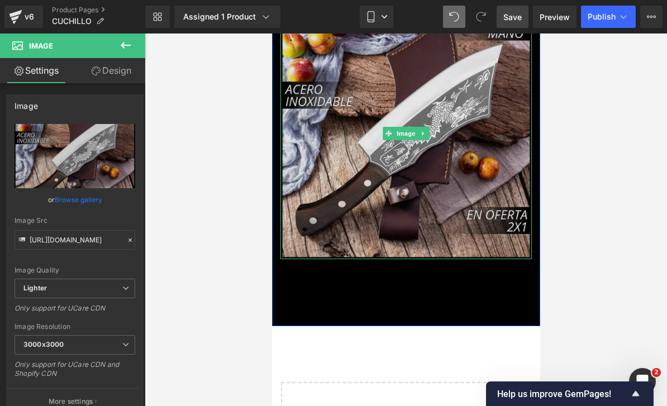
scroll to position [2575, 0]
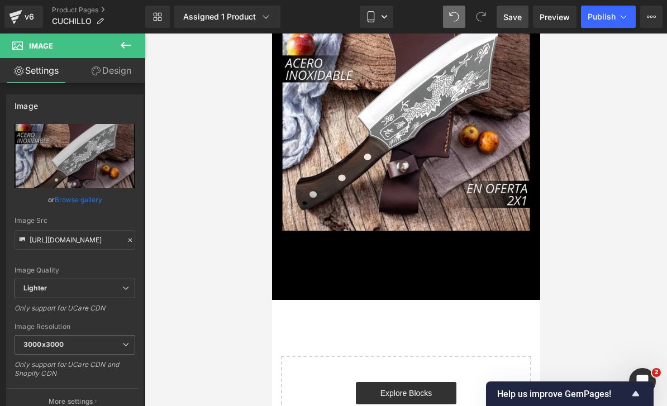
click at [125, 45] on icon at bounding box center [126, 45] width 10 height 7
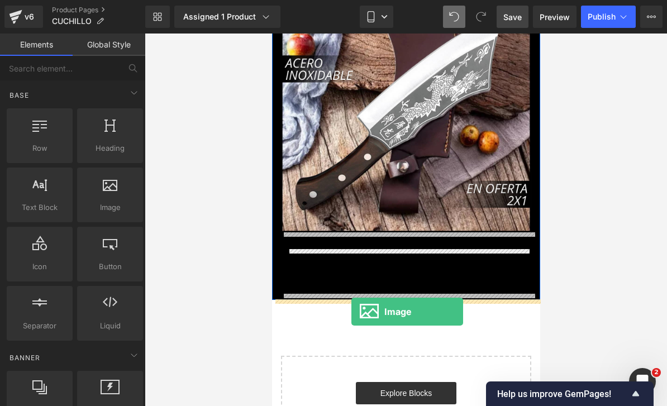
drag, startPoint x: 389, startPoint y: 216, endPoint x: 351, endPoint y: 312, distance: 102.8
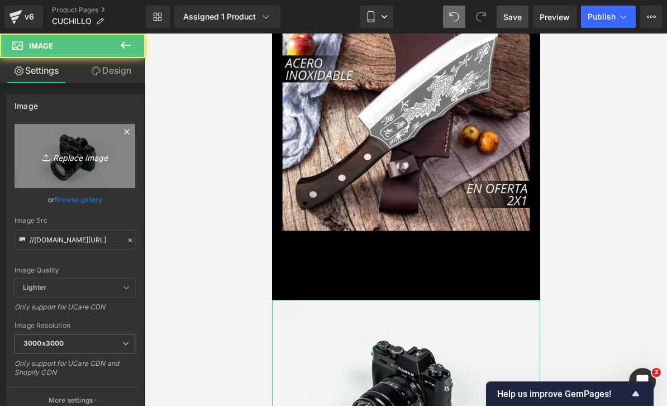
click at [104, 176] on link "Replace Image" at bounding box center [75, 156] width 121 height 64
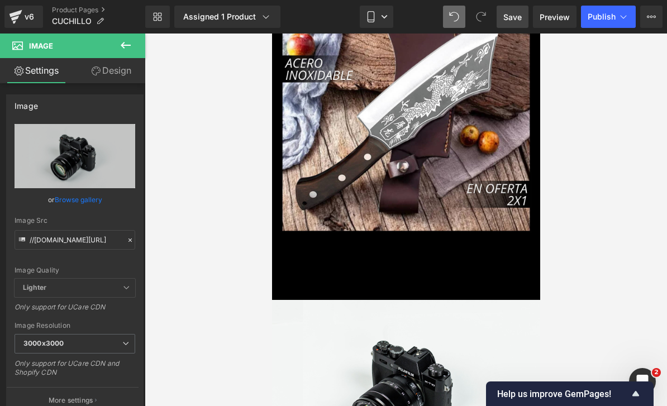
type input "C:\fakepath\¡POCAS UNIDADES DISPONIBLES! ¡POCAS UNIDADES DISPONIBLES!.zip - 4.j…"
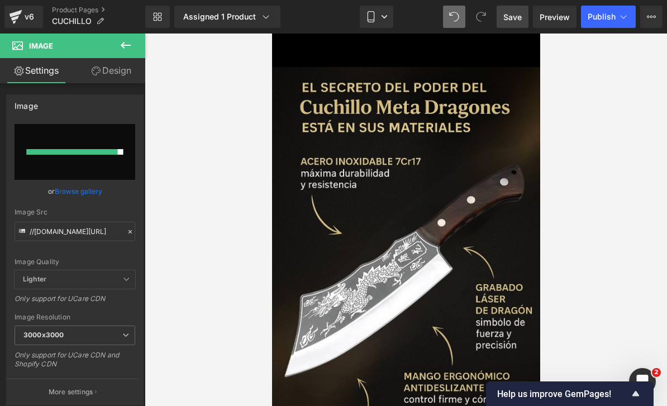
type input "[URL][DOMAIN_NAME]"
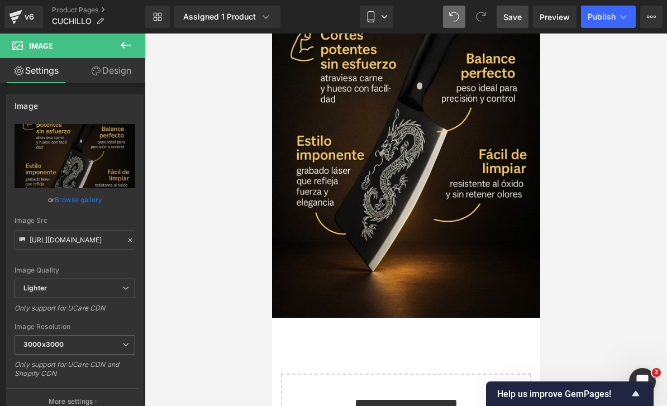
scroll to position [2964, 0]
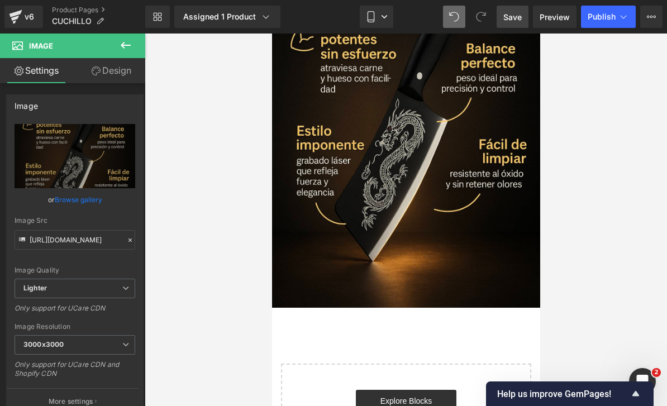
click at [127, 48] on icon at bounding box center [125, 45] width 13 height 13
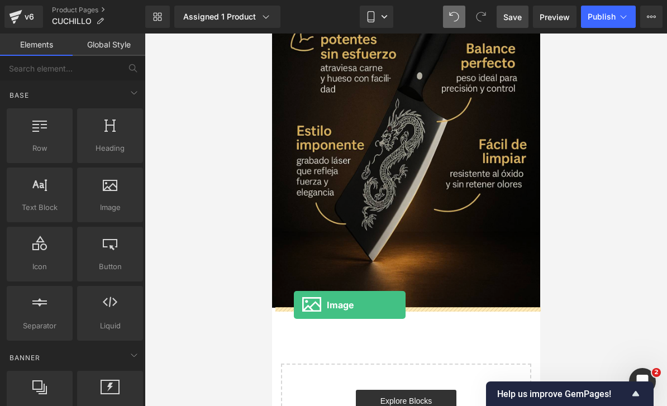
drag, startPoint x: 376, startPoint y: 216, endPoint x: 293, endPoint y: 305, distance: 121.7
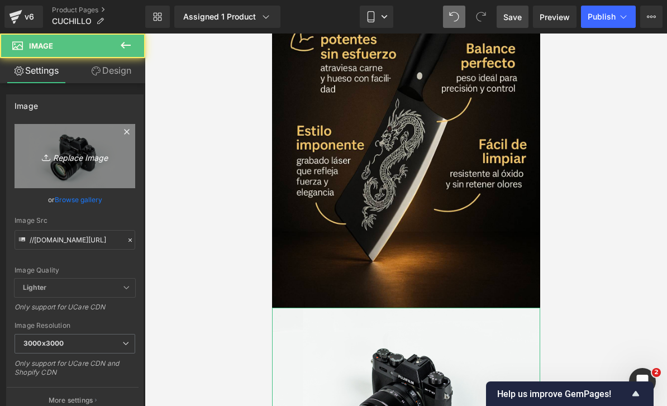
click at [90, 159] on icon "Replace Image" at bounding box center [74, 156] width 89 height 14
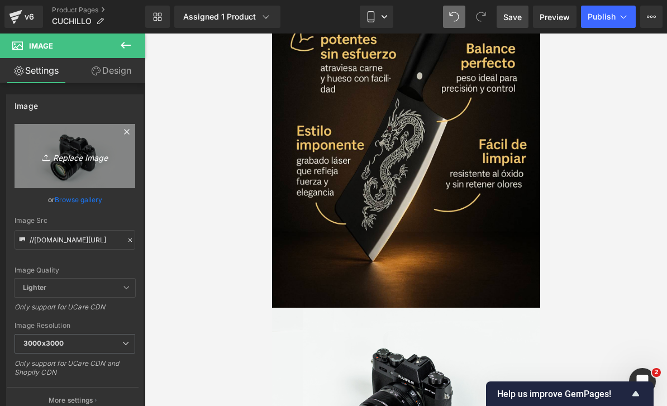
type input "C:\fakepath\¡POCAS UNIDADES DISPONIBLES! ¡POCAS UNIDADES DISPONIBLES!.zip - 6.j…"
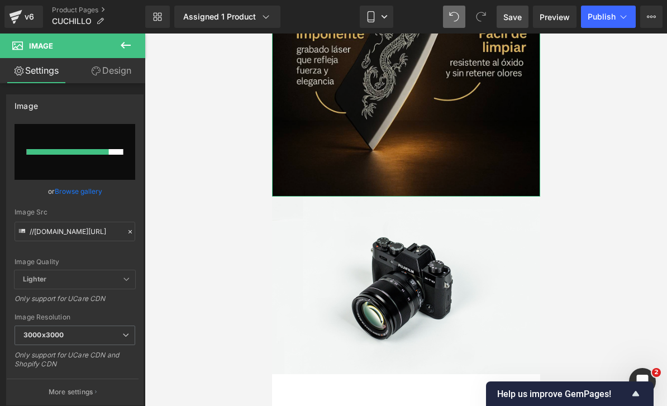
scroll to position [3076, 0]
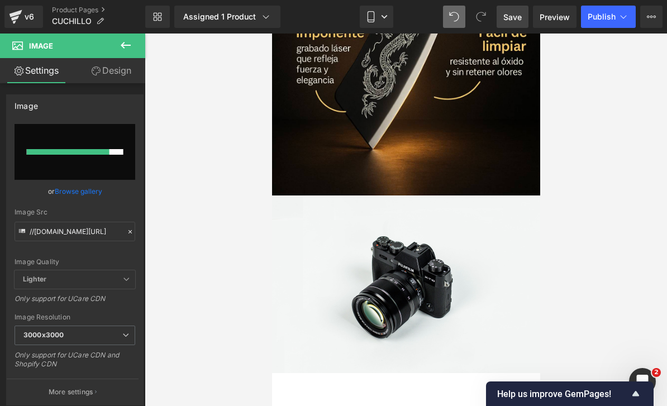
click at [567, 164] on div at bounding box center [406, 220] width 522 height 372
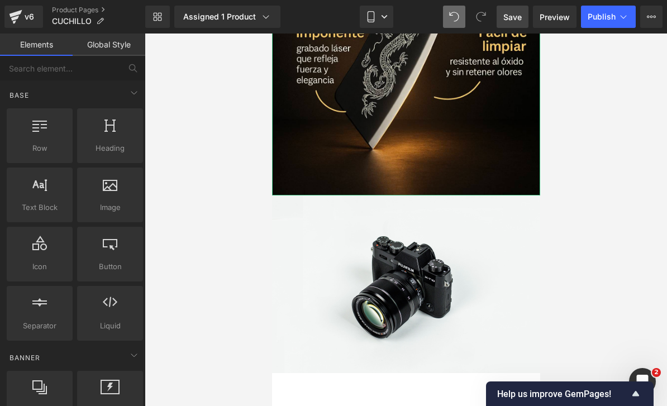
click at [506, 14] on span "Save" at bounding box center [512, 17] width 18 height 12
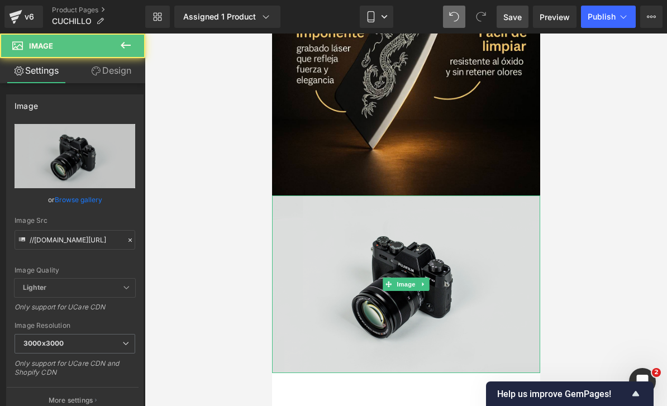
click at [369, 280] on img at bounding box center [405, 284] width 268 height 178
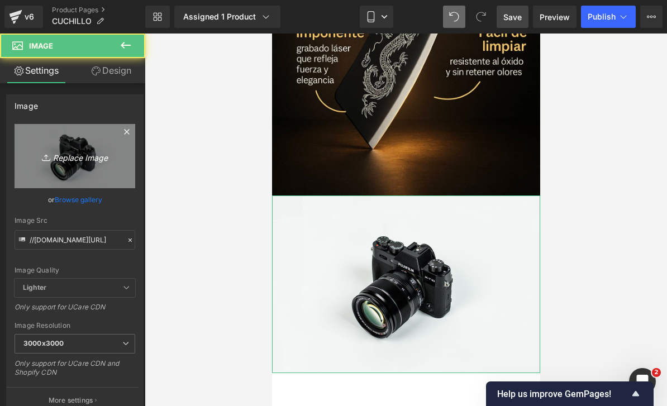
click at [94, 146] on link "Replace Image" at bounding box center [75, 156] width 121 height 64
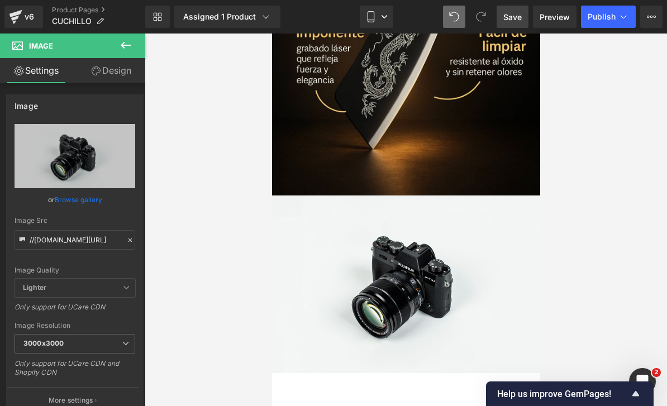
type input "C:\fakepath\¡POCAS UNIDADES DISPONIBLES! ¡POCAS UNIDADES DISPONIBLES!.zip - 6.j…"
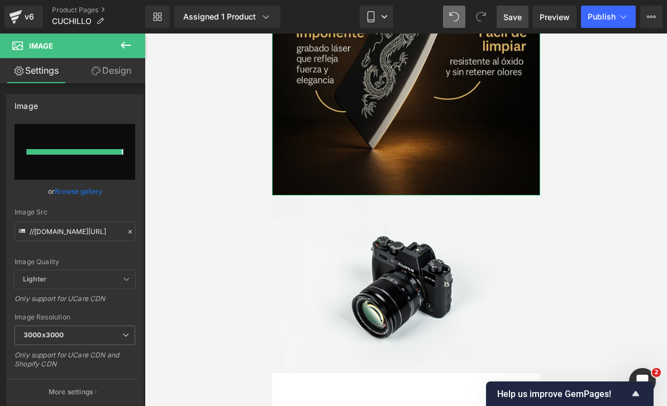
type input "[URL][DOMAIN_NAME]"
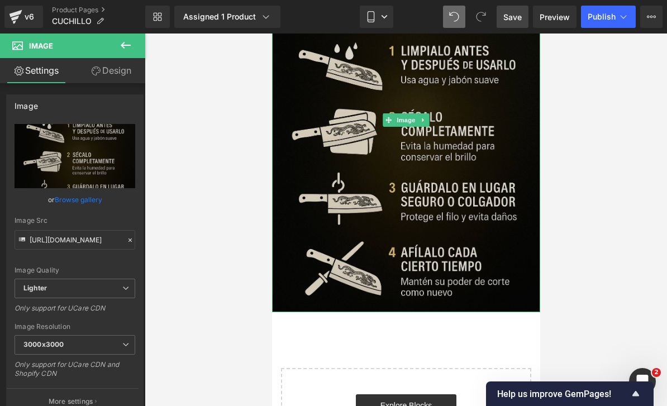
scroll to position [3356, 0]
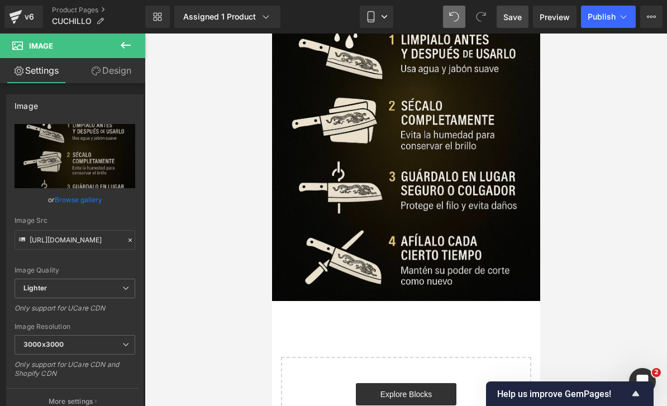
click at [131, 49] on icon at bounding box center [125, 45] width 13 height 13
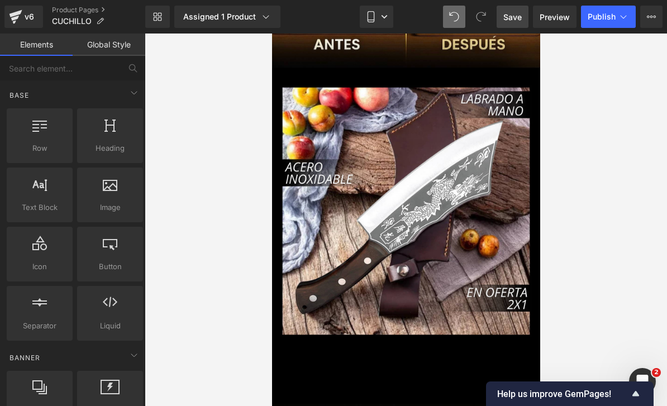
scroll to position [2470, 0]
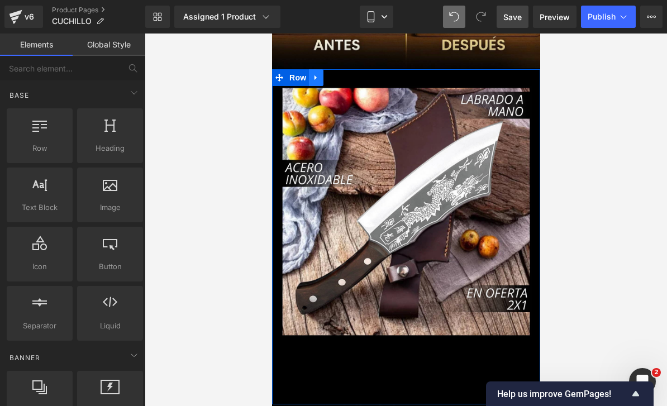
click at [318, 77] on icon at bounding box center [316, 78] width 8 height 8
click at [330, 77] on icon at bounding box center [330, 78] width 8 height 8
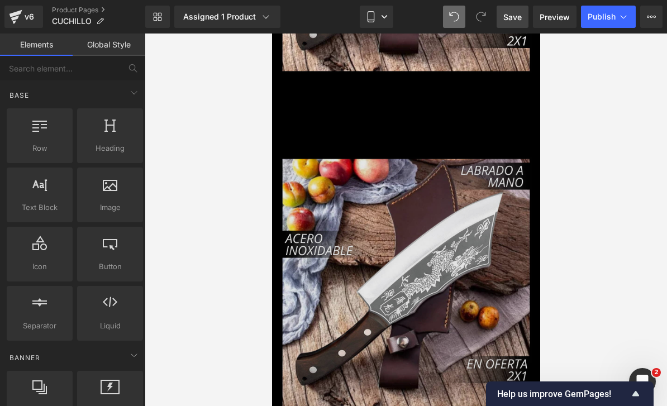
scroll to position [2796, 0]
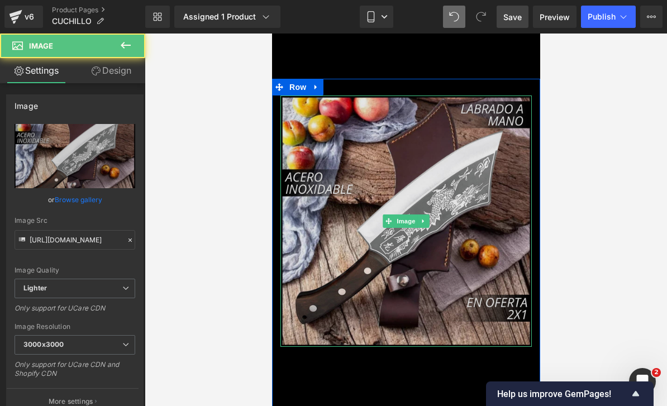
click at [285, 120] on img at bounding box center [405, 220] width 251 height 251
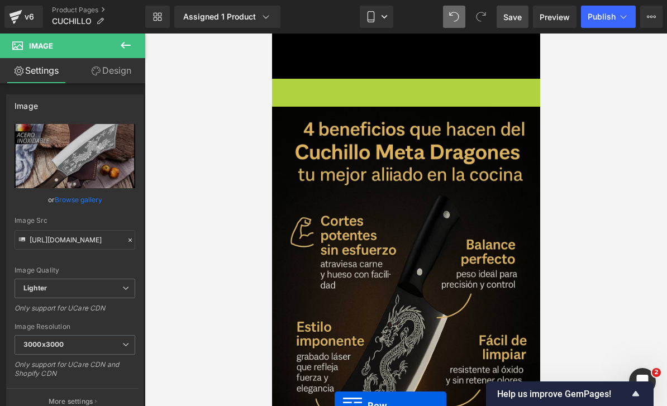
drag, startPoint x: 279, startPoint y: 89, endPoint x: 334, endPoint y: 405, distance: 320.8
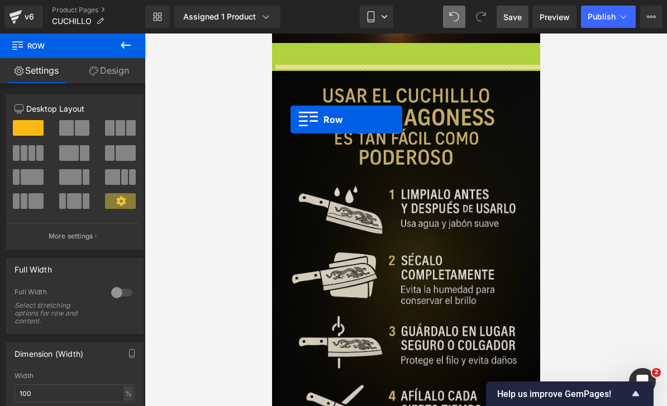
scroll to position [3206, 0]
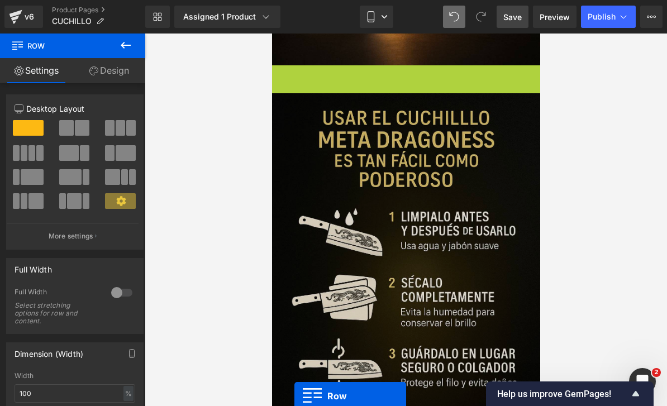
drag, startPoint x: 281, startPoint y: 50, endPoint x: 294, endPoint y: 395, distance: 345.3
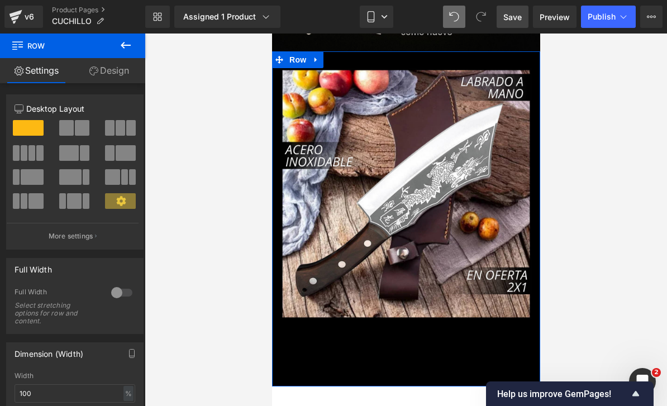
scroll to position [3595, 0]
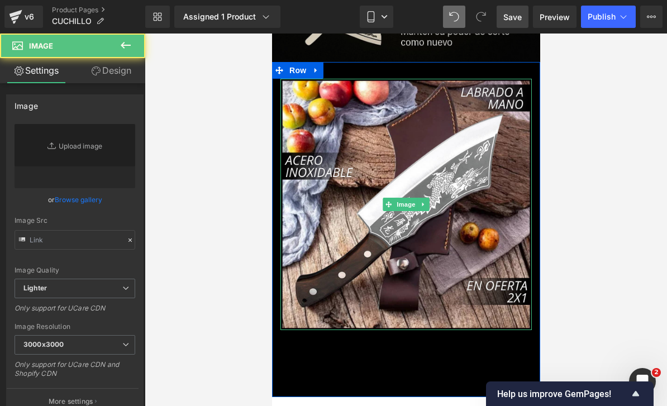
type input "[URL][DOMAIN_NAME]"
click at [360, 216] on img at bounding box center [405, 204] width 251 height 251
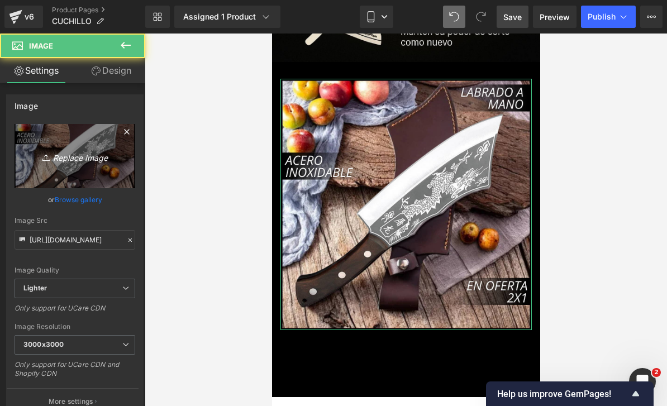
click at [60, 146] on link "Replace Image" at bounding box center [75, 156] width 121 height 64
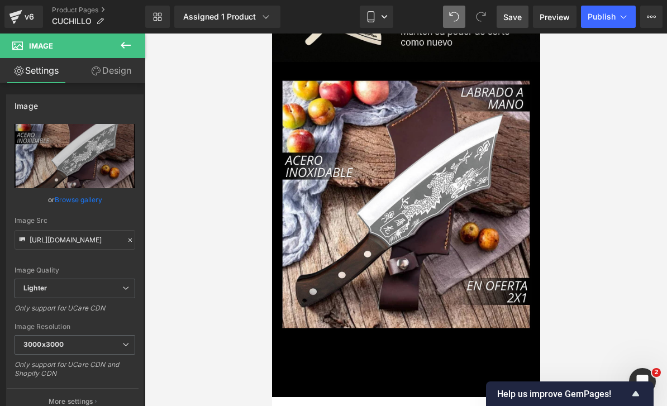
type input "C:\fakepath\CUCHILLO.zip - 4.png"
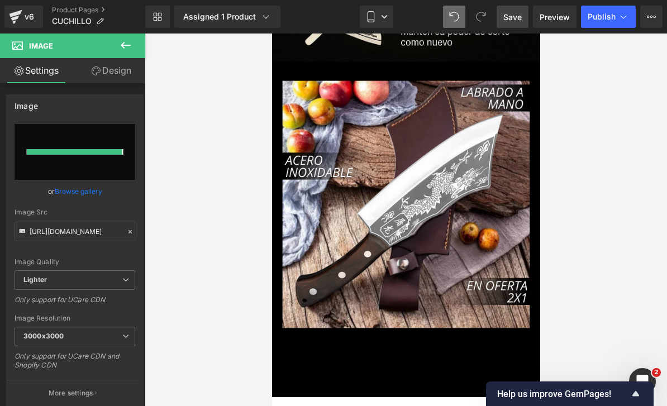
type input "[URL][DOMAIN_NAME]"
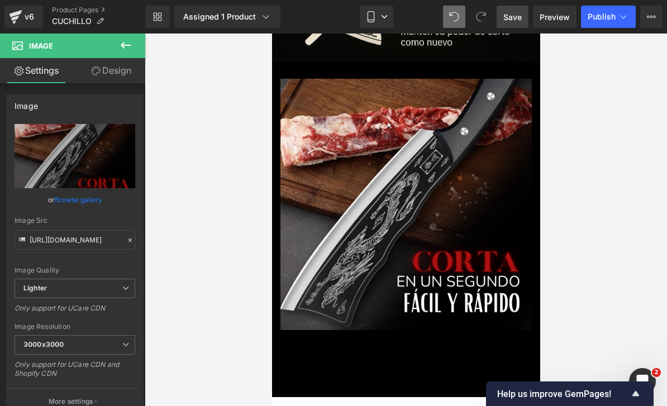
click at [512, 17] on span "Save" at bounding box center [512, 17] width 18 height 12
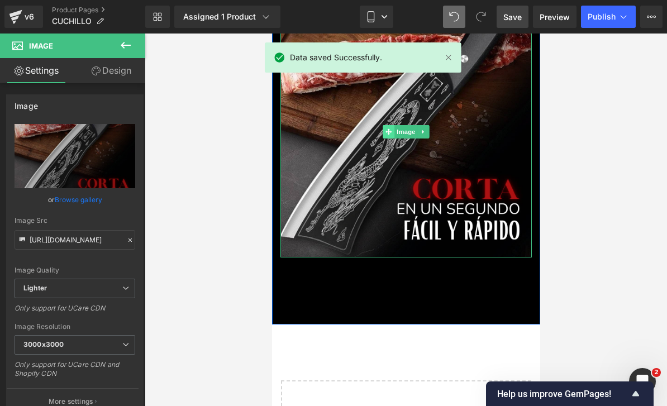
scroll to position [3689, 0]
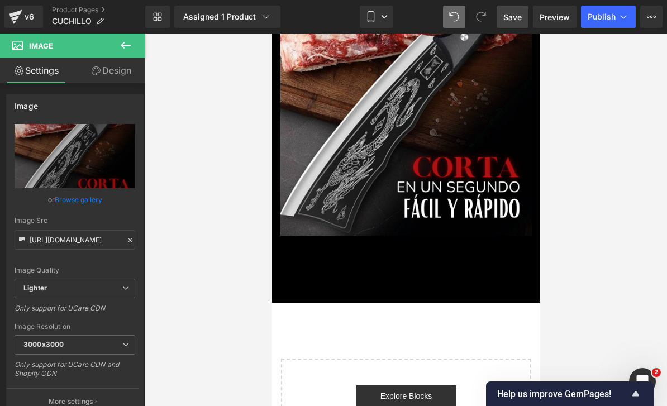
click at [121, 46] on icon at bounding box center [125, 45] width 13 height 13
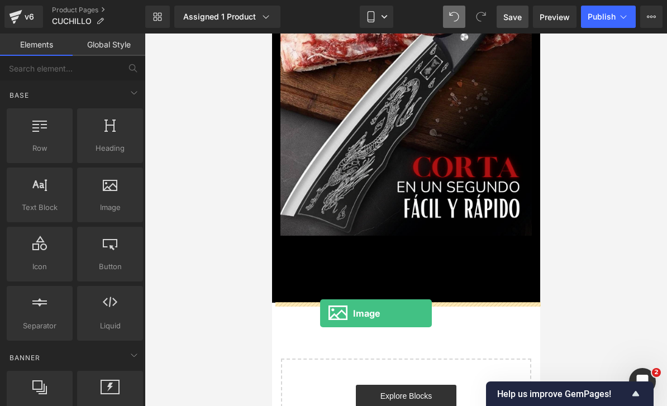
drag, startPoint x: 375, startPoint y: 236, endPoint x: 319, endPoint y: 313, distance: 95.6
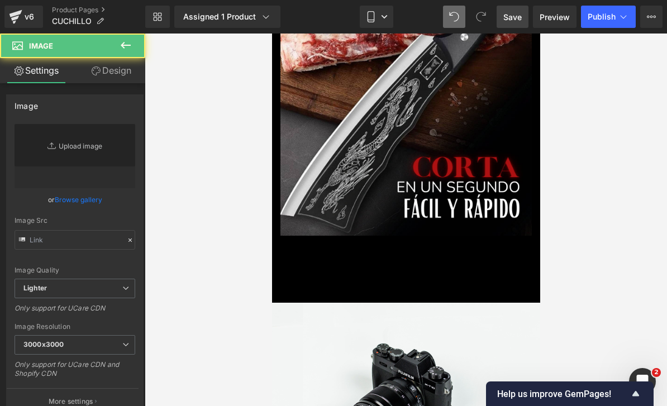
type input "//[DOMAIN_NAME][URL]"
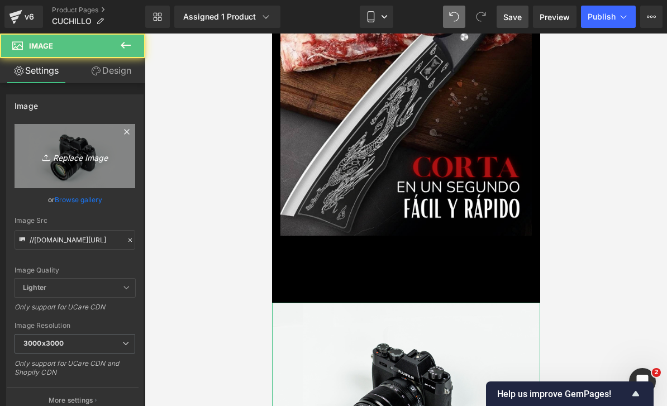
click at [89, 156] on icon "Replace Image" at bounding box center [74, 156] width 89 height 14
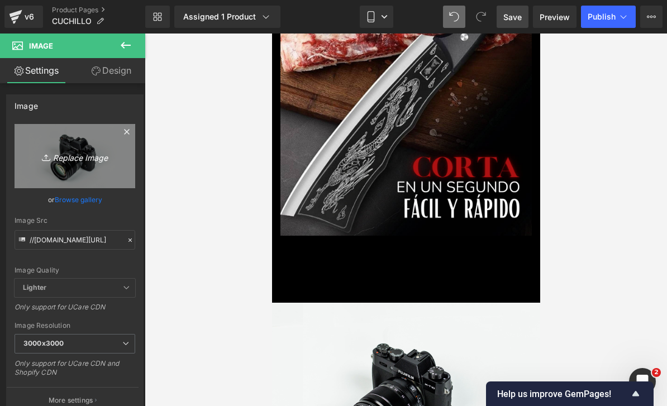
type input "C:\fakepath\5B506AAE-5F90-4216-A352-853265DA85E3.png"
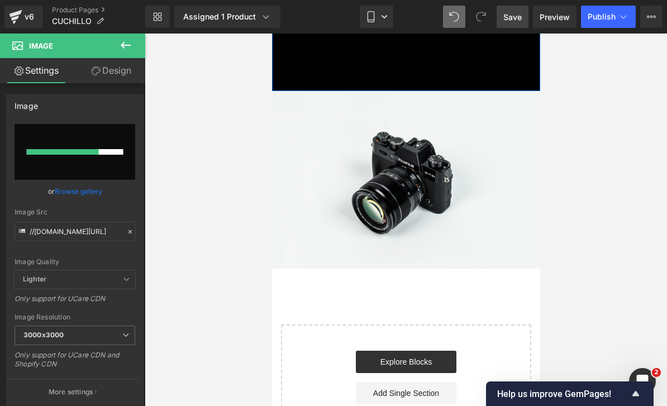
scroll to position [3900, 0]
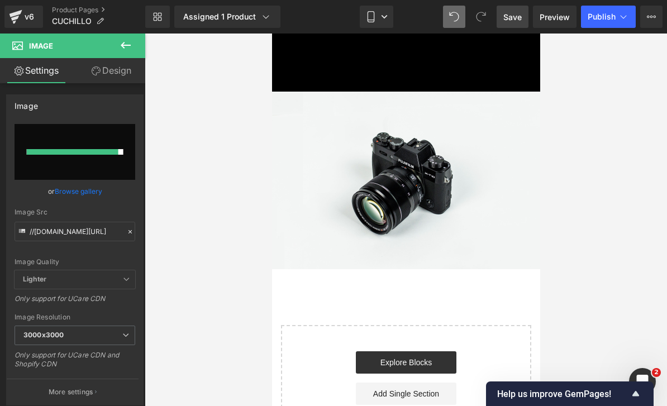
click at [573, 174] on div at bounding box center [406, 220] width 522 height 372
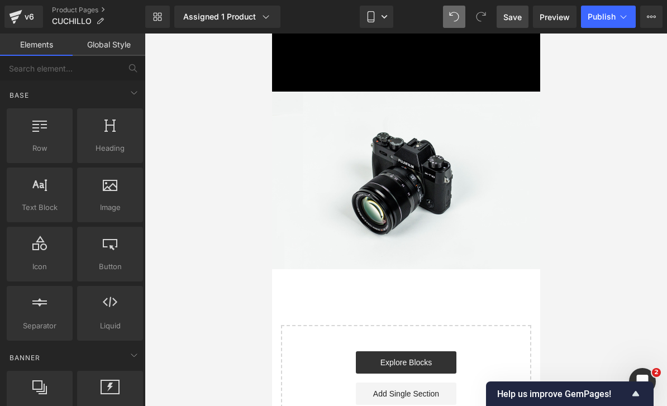
click at [509, 14] on span "Save" at bounding box center [512, 17] width 18 height 12
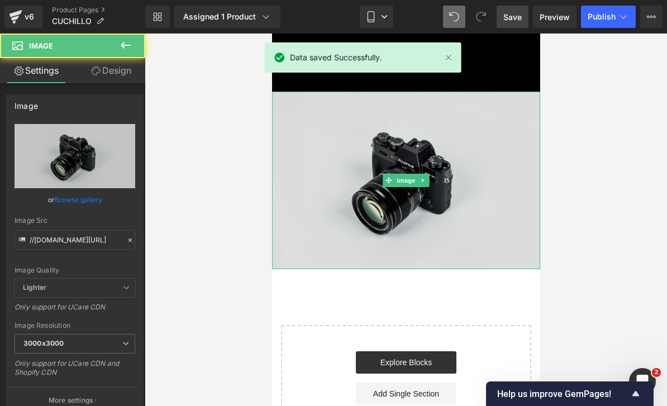
click at [404, 148] on img at bounding box center [405, 181] width 268 height 178
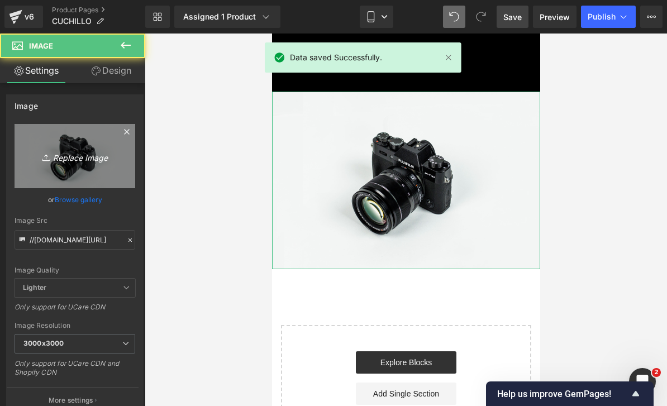
click at [59, 159] on icon "Replace Image" at bounding box center [74, 156] width 89 height 14
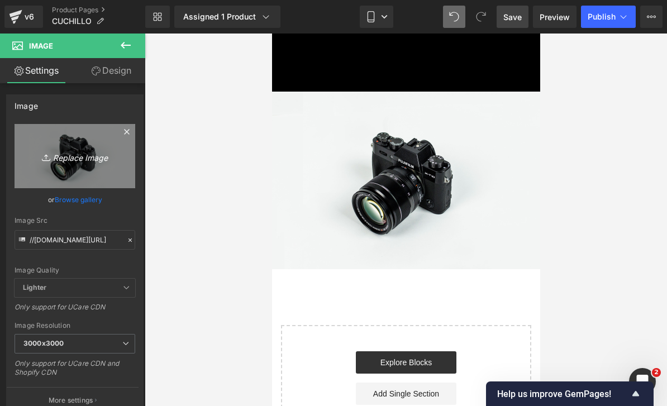
type input "C:\fakepath\5B506AAE-5F90-4216-A352-853265DA85E3.png"
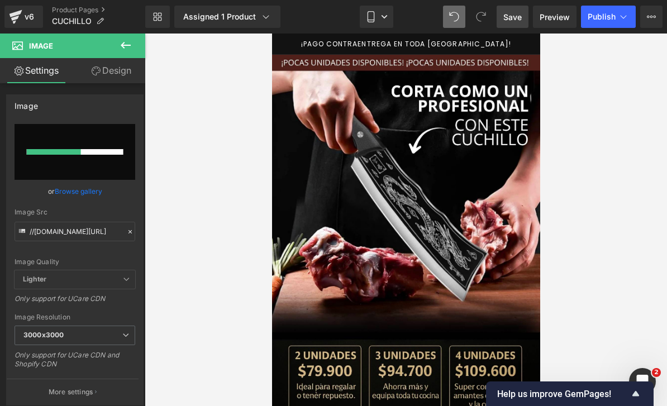
scroll to position [0, 0]
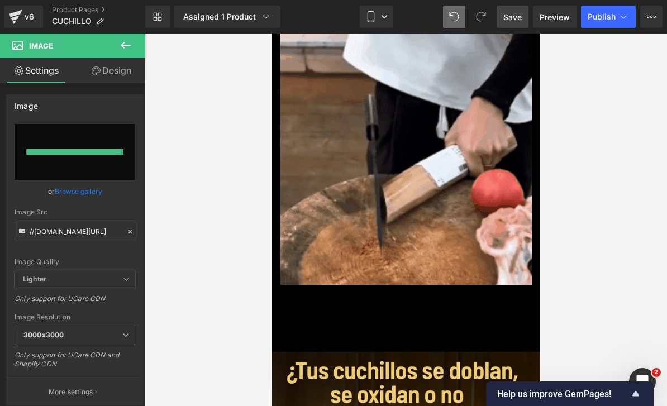
type input "[URL][DOMAIN_NAME]"
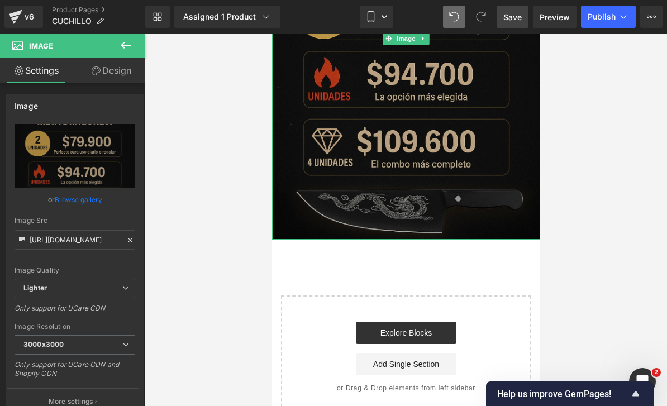
scroll to position [4179, 0]
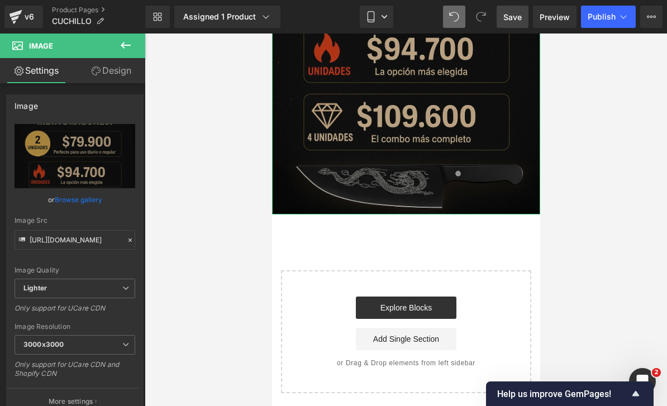
click at [374, 183] on img at bounding box center [405, 13] width 268 height 402
click at [465, 128] on img at bounding box center [405, 13] width 268 height 402
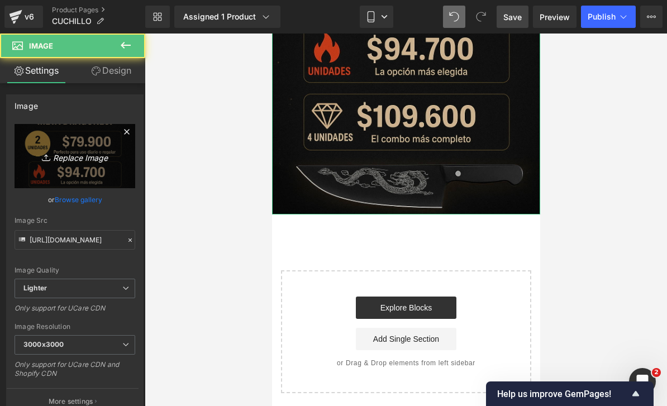
click at [99, 165] on link "Replace Image" at bounding box center [75, 156] width 121 height 64
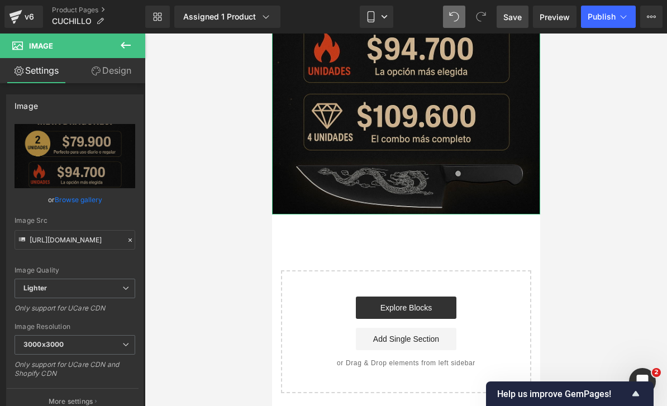
click at [603, 109] on div at bounding box center [406, 220] width 522 height 372
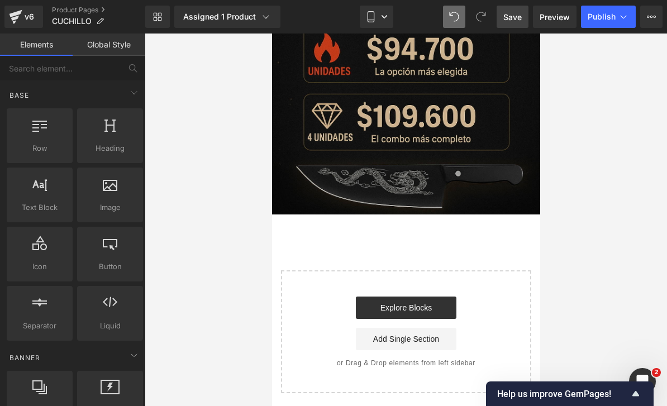
click at [602, 108] on div at bounding box center [406, 220] width 522 height 372
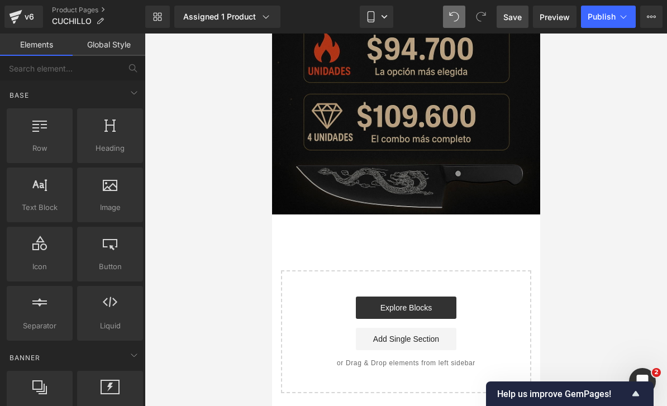
click at [478, 137] on img at bounding box center [405, 13] width 268 height 402
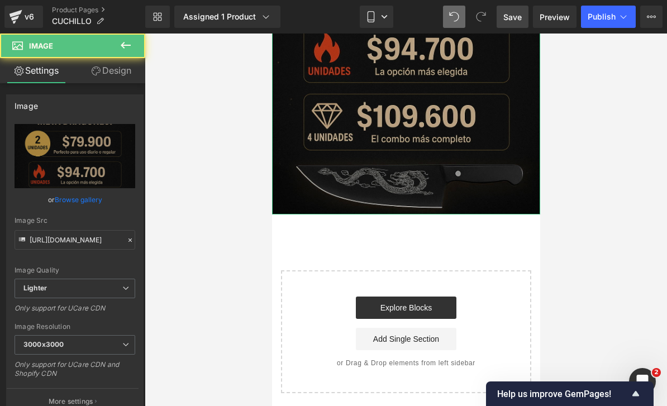
click at [476, 147] on img at bounding box center [405, 13] width 268 height 402
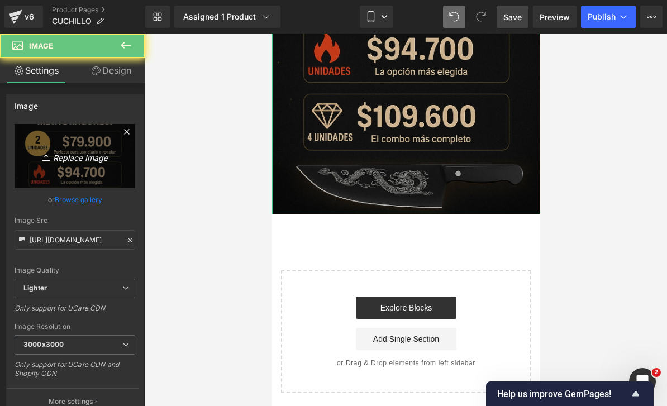
click at [49, 157] on icon at bounding box center [47, 157] width 11 height 11
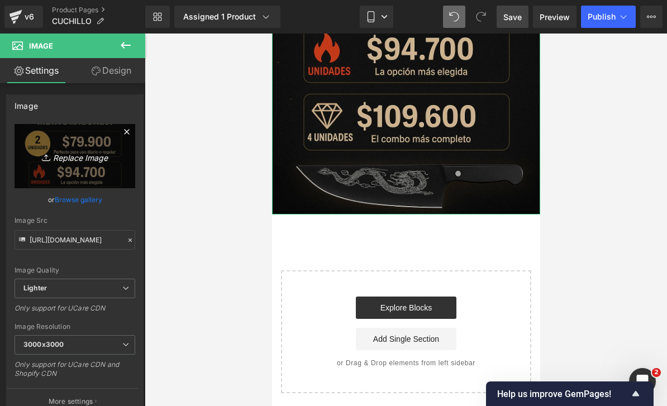
click at [77, 148] on link "Replace Image" at bounding box center [75, 156] width 121 height 64
type input "C:\fakepath\5B506AAE-5F90-4216-A352-853265DA85E3.jpeg"
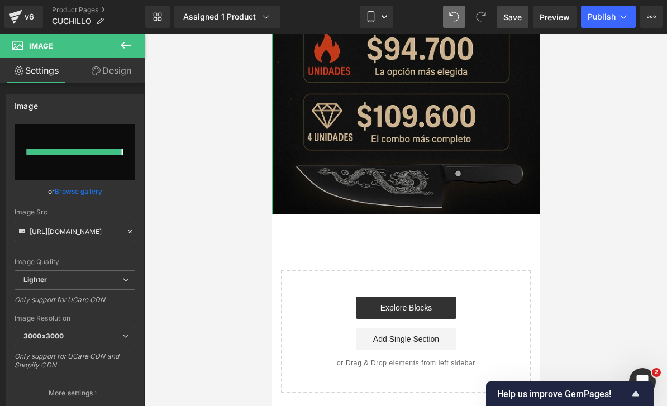
type input "[URL][DOMAIN_NAME]"
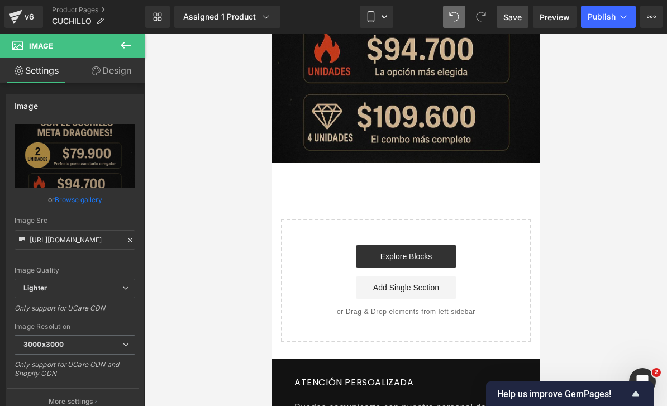
click at [127, 47] on icon at bounding box center [125, 45] width 13 height 13
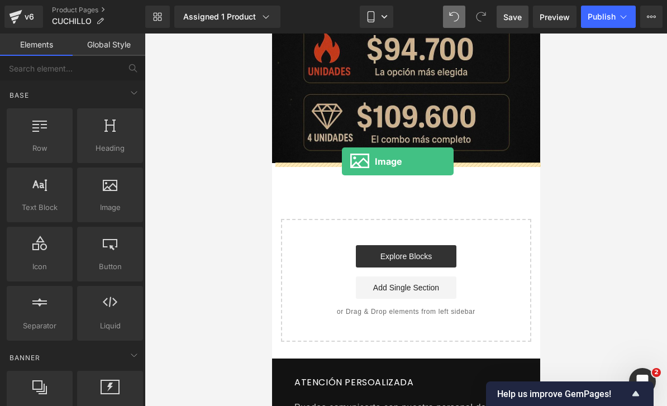
drag, startPoint x: 388, startPoint y: 221, endPoint x: 340, endPoint y: 164, distance: 74.1
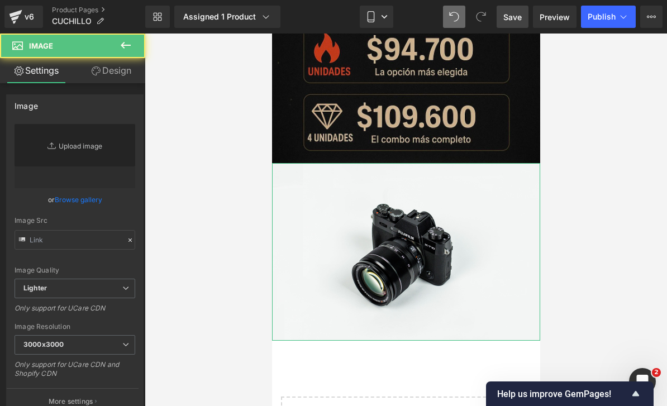
type input "//[DOMAIN_NAME][URL]"
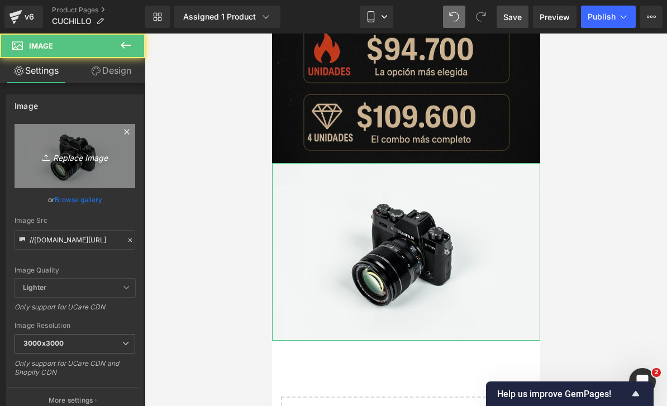
click at [70, 143] on link "Replace Image" at bounding box center [75, 156] width 121 height 64
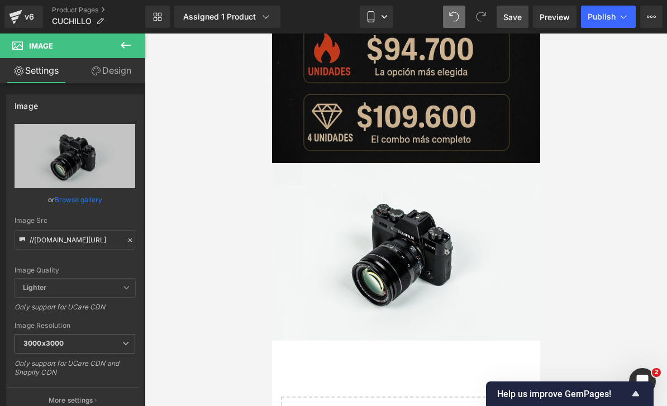
type input "C:\fakepath\CUCHILLO.png.jpeg"
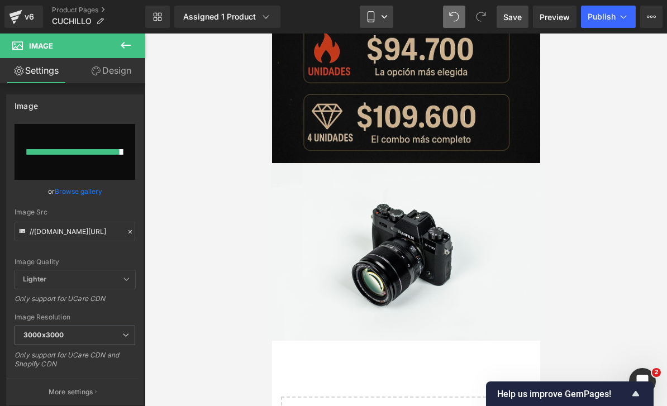
type input "[URL][DOMAIN_NAME]"
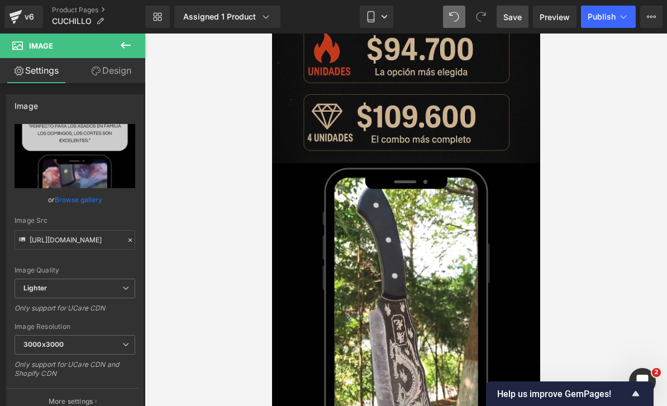
click at [509, 18] on span "Save" at bounding box center [512, 17] width 18 height 12
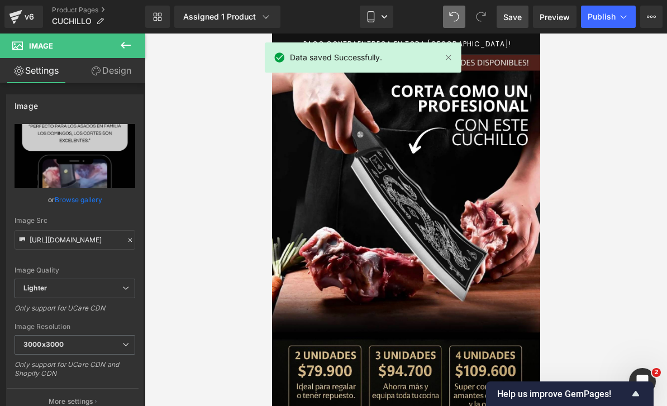
scroll to position [0, 0]
